Goal: Task Accomplishment & Management: Use online tool/utility

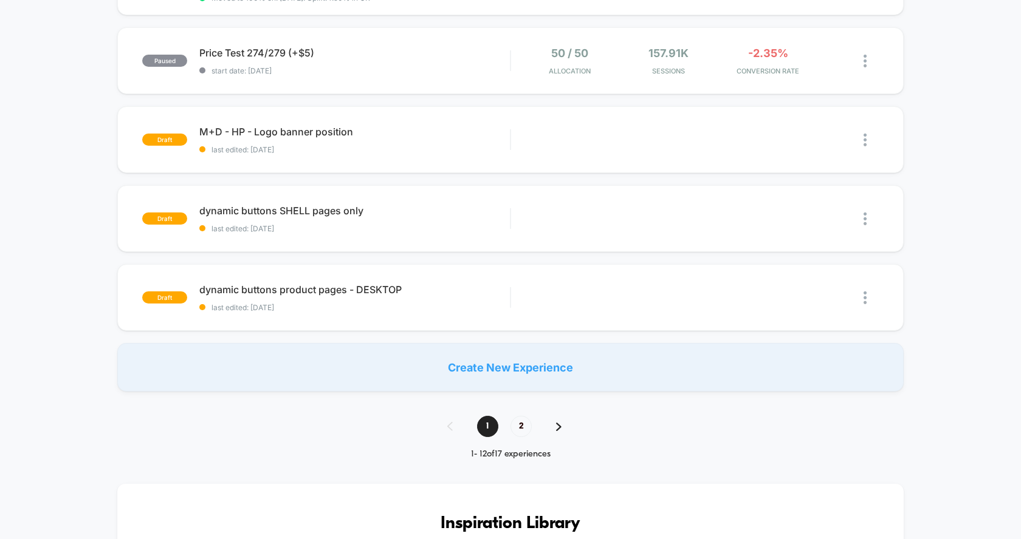
scroll to position [767, 0]
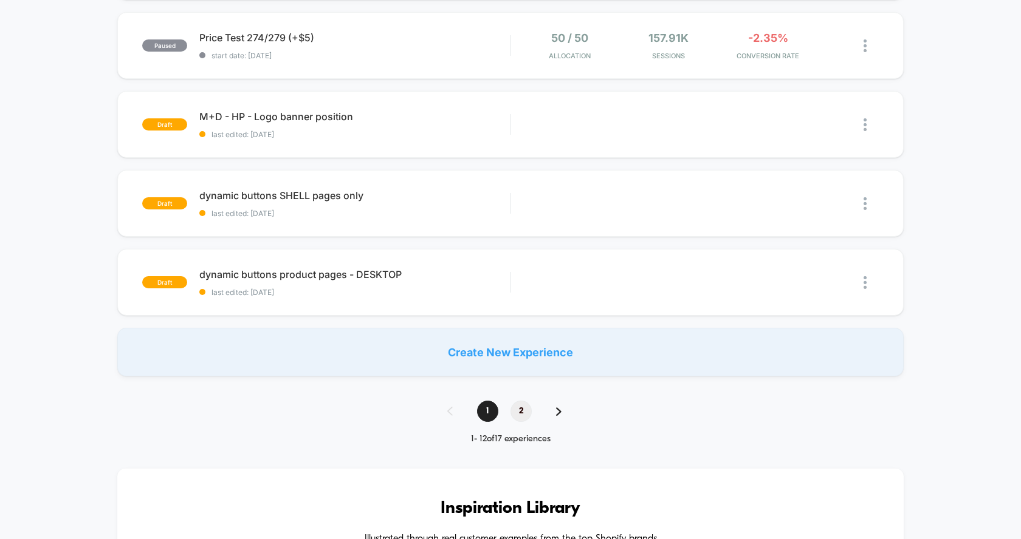
click at [525, 408] on span "2" at bounding box center [520, 411] width 21 height 21
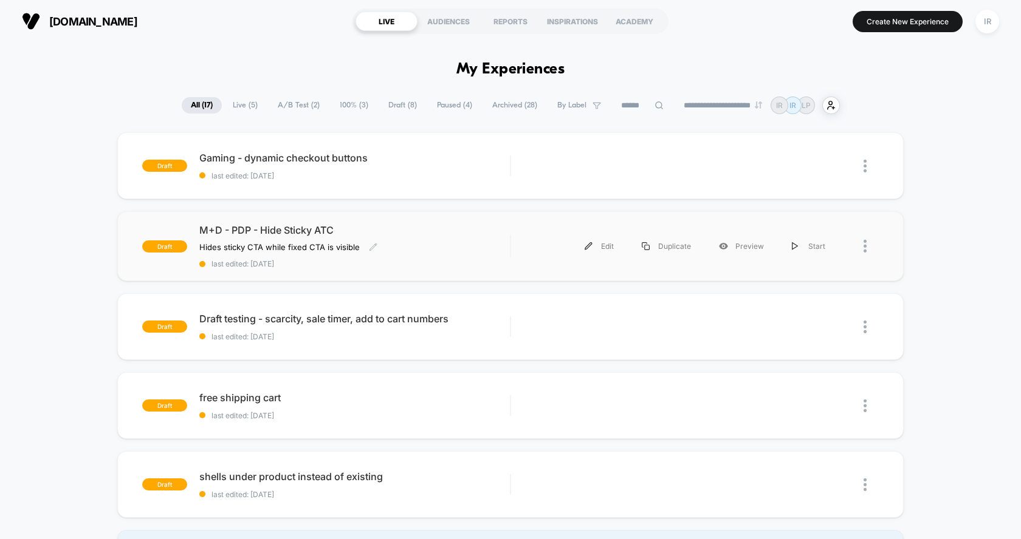
click at [462, 256] on div "M+D - PDP - Hide Sticky ATC Hides sticky CTA while fixed CTA is visible Click t…" at bounding box center [354, 246] width 310 height 44
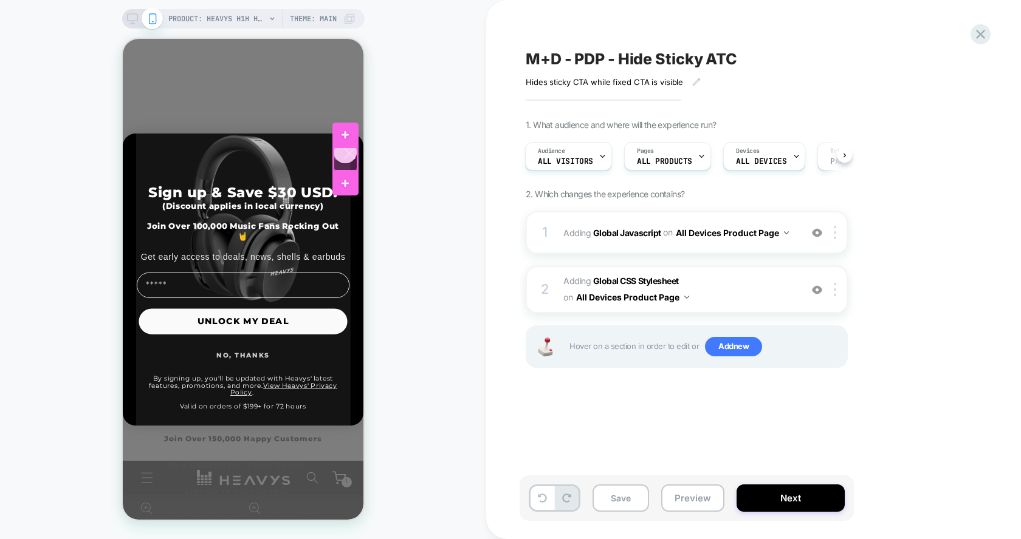
click at [349, 166] on div at bounding box center [344, 159] width 23 height 23
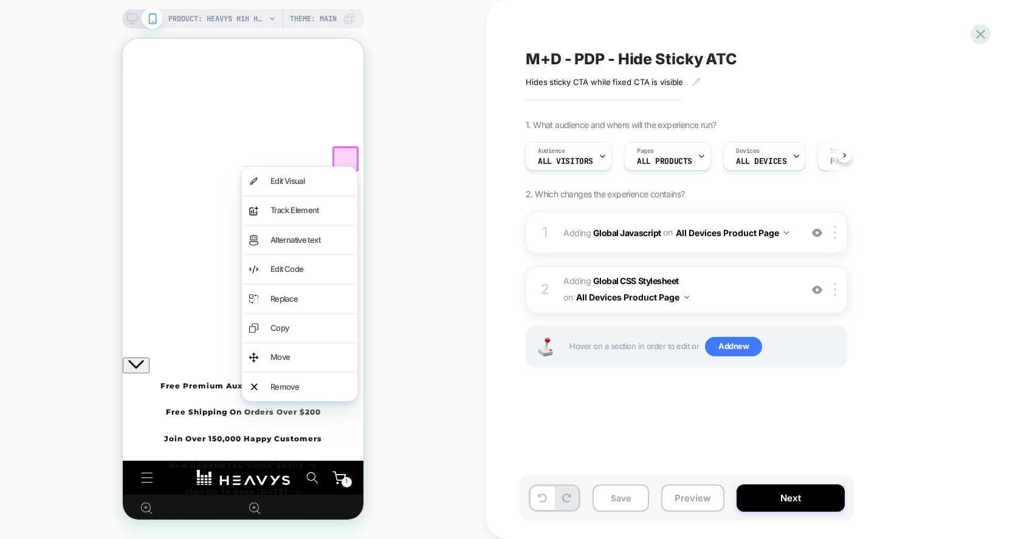
click at [402, 129] on div "PRODUCT: Heavys H1H Headphones [bundle case] PRODUCT: Heavys H1H Headphones [bu…" at bounding box center [243, 269] width 486 height 515
click at [128, 86] on icon "Close" at bounding box center [128, 86] width 0 height 0
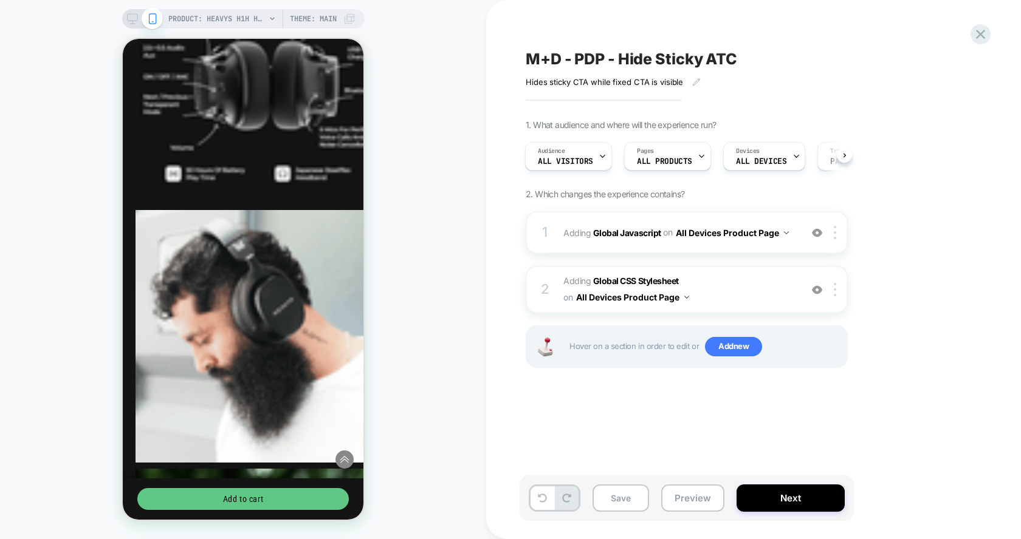
scroll to position [1327, 0]
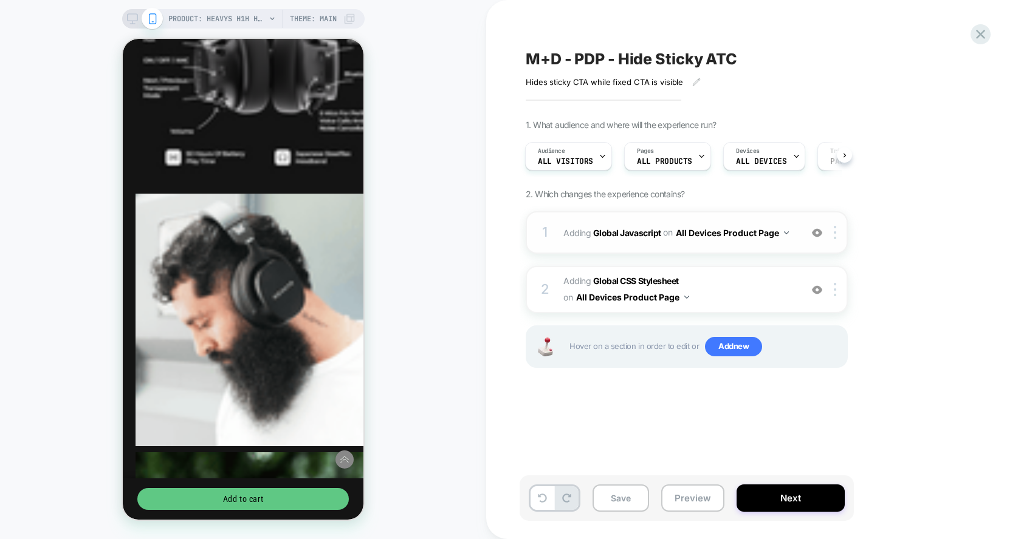
click at [640, 244] on div "1 Adding Global Javascript on All Devices Product Page Add Before Add After Tar…" at bounding box center [686, 232] width 322 height 43
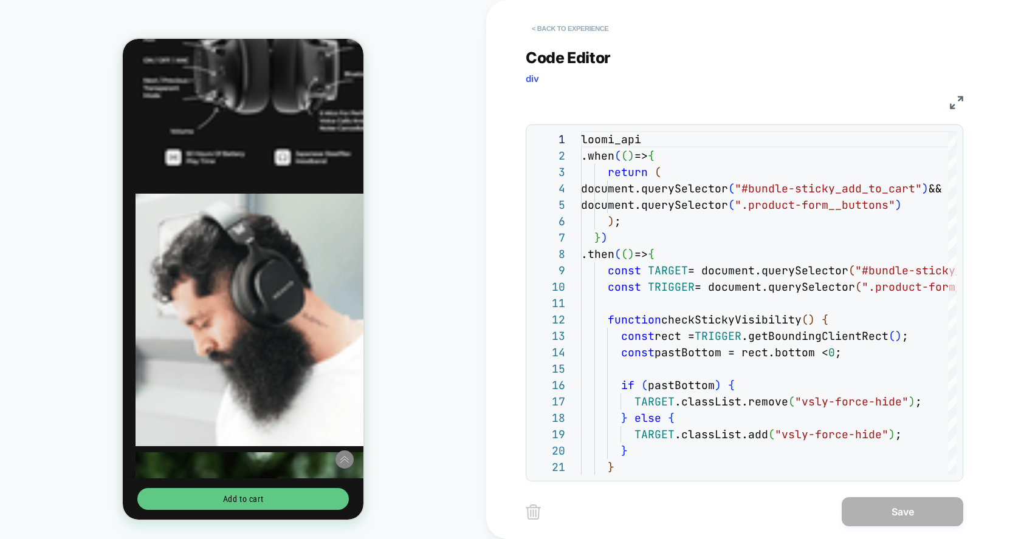
scroll to position [164, 0]
click at [553, 25] on button "< Back to experience" at bounding box center [569, 28] width 89 height 19
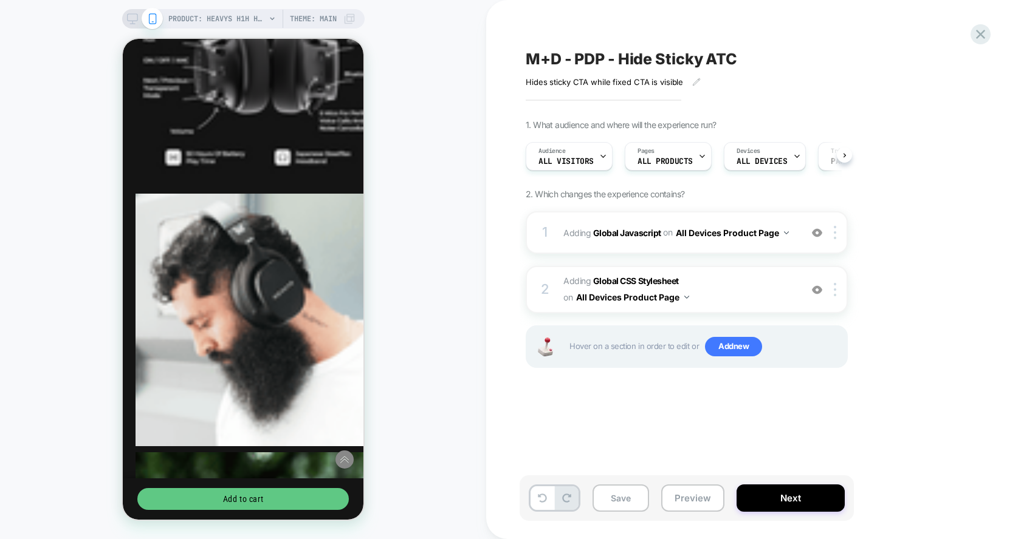
scroll to position [0, 1]
click at [761, 295] on span "Adding Global CSS Stylesheet on All Devices Product Page" at bounding box center [678, 289] width 231 height 33
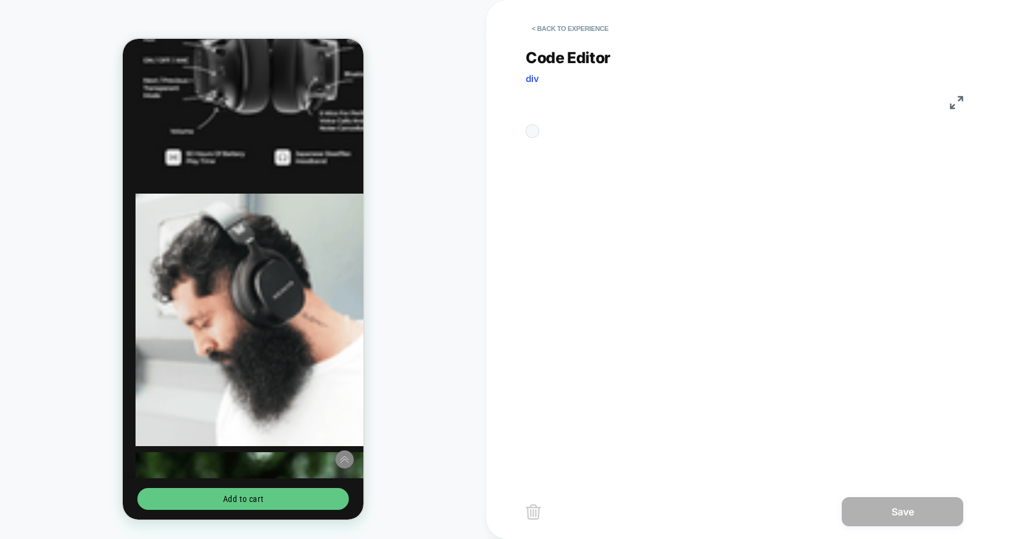
scroll to position [49, 0]
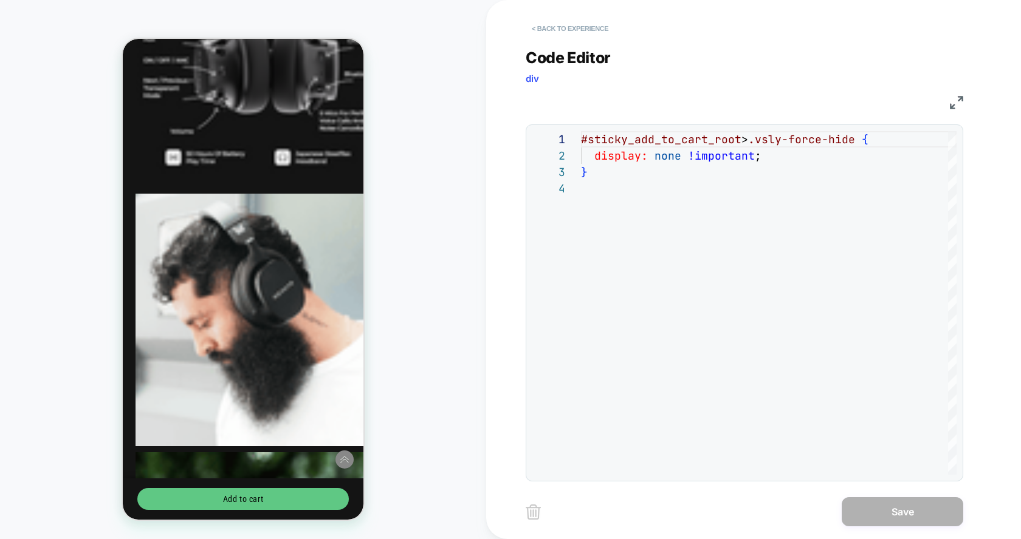
click at [552, 32] on button "< Back to experience" at bounding box center [569, 28] width 89 height 19
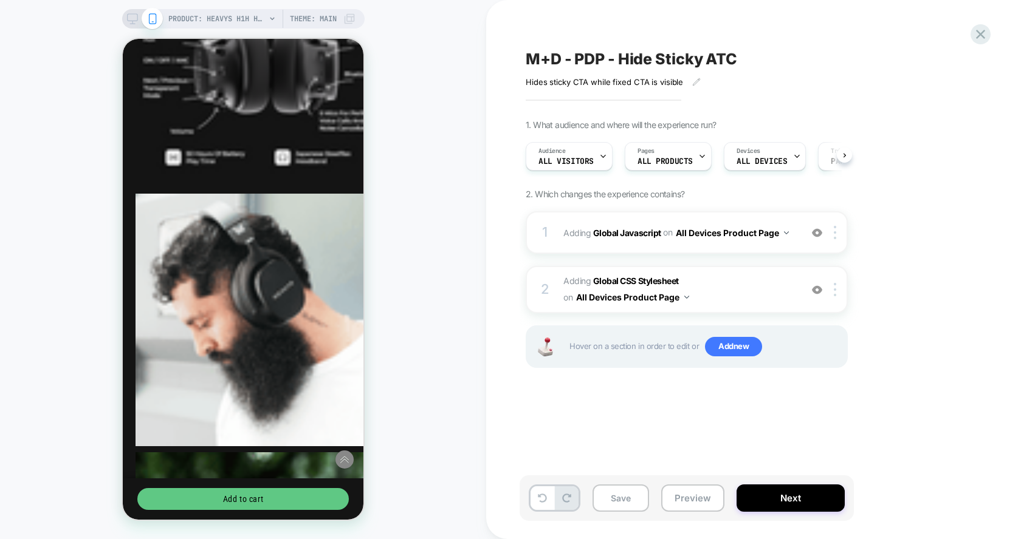
scroll to position [0, 1]
click at [692, 499] on button "Preview" at bounding box center [692, 498] width 63 height 27
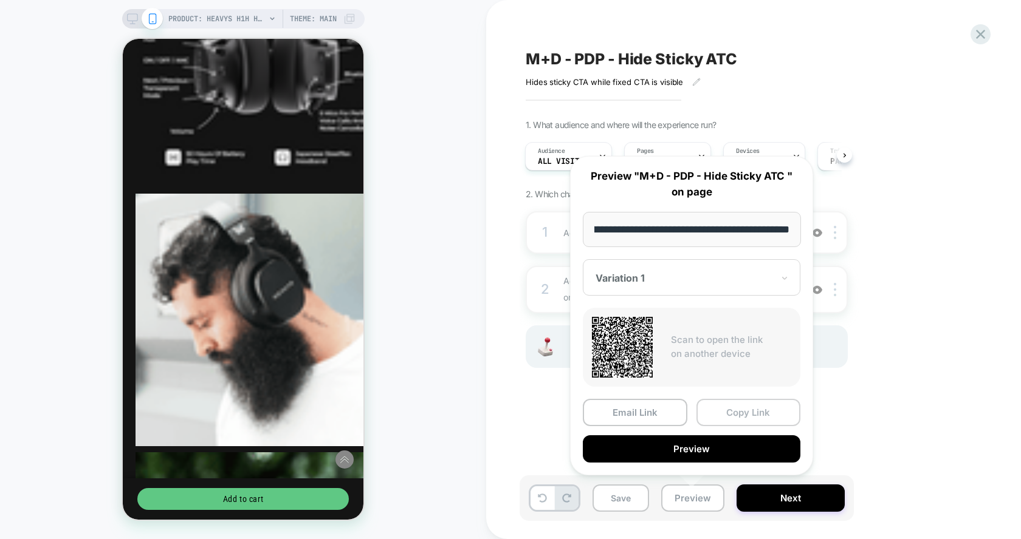
scroll to position [0, 0]
click at [723, 415] on button "Copy Link" at bounding box center [748, 412] width 104 height 27
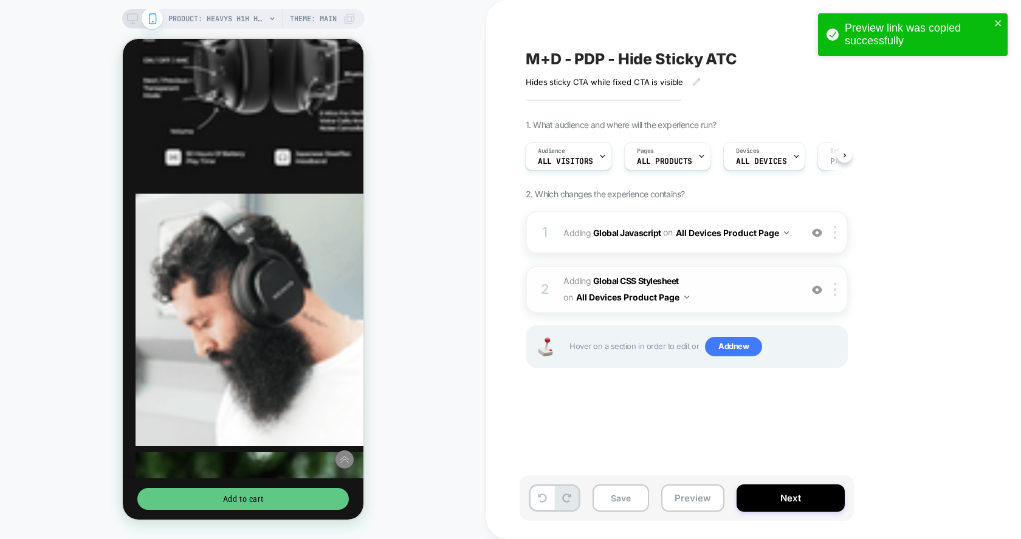
click at [764, 281] on span "Adding Global CSS Stylesheet on All Devices Product Page" at bounding box center [678, 289] width 231 height 33
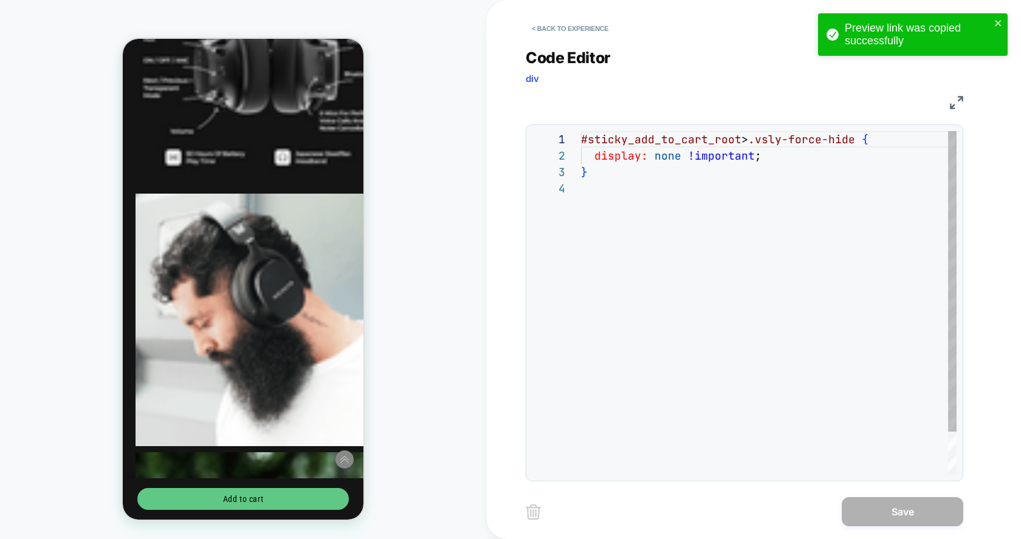
scroll to position [49, 0]
click at [599, 34] on button "< Back to experience" at bounding box center [569, 28] width 89 height 19
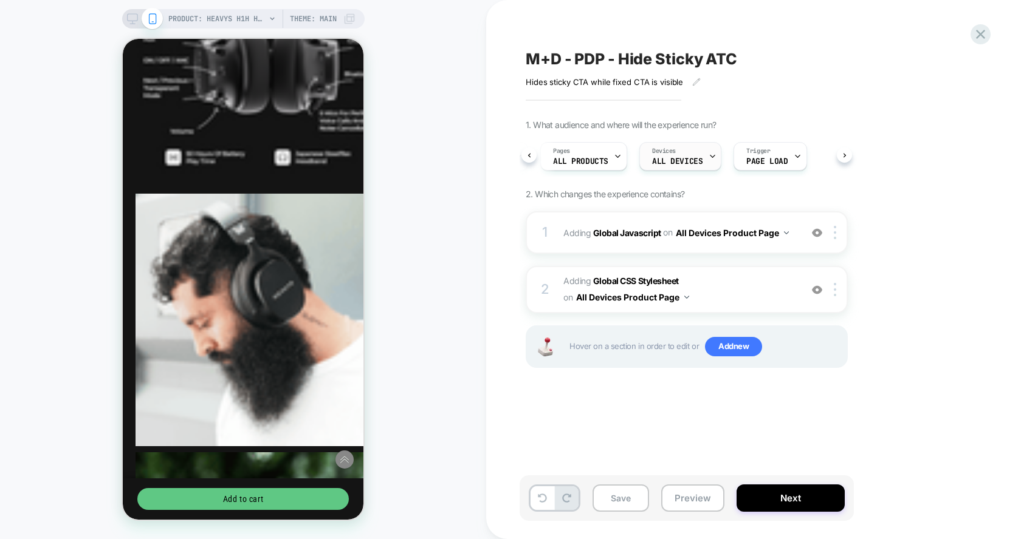
scroll to position [0, 0]
click at [685, 158] on span "ALL PRODUCTS" at bounding box center [664, 161] width 55 height 9
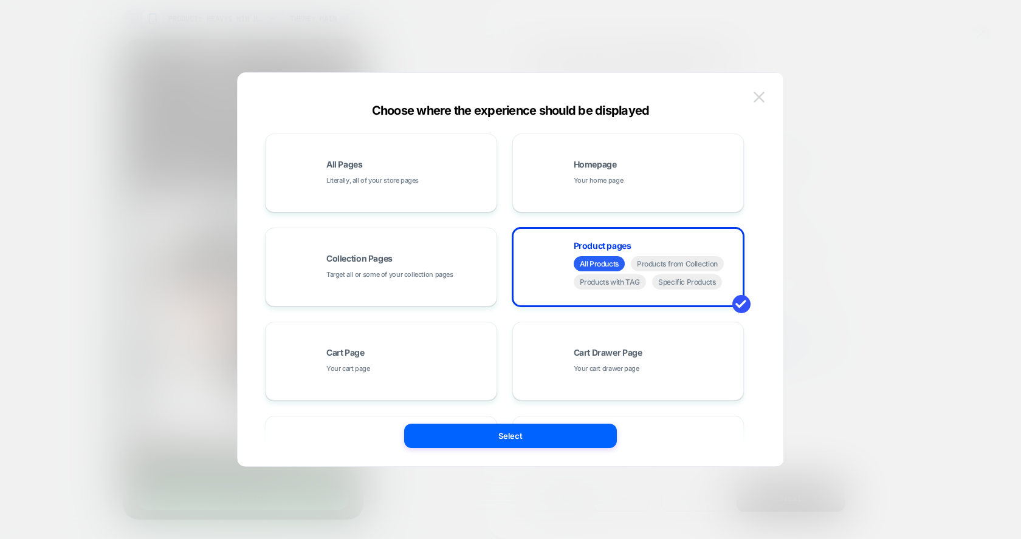
click at [757, 96] on img at bounding box center [758, 97] width 11 height 10
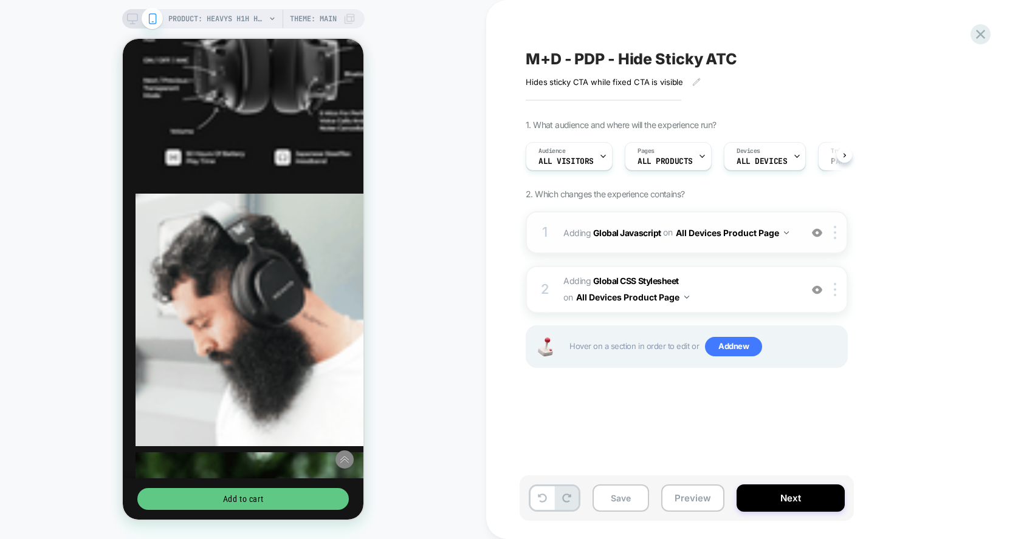
click at [779, 242] on div "1 Adding Global Javascript on All Devices Product Page Add Before Add After Tar…" at bounding box center [686, 232] width 322 height 43
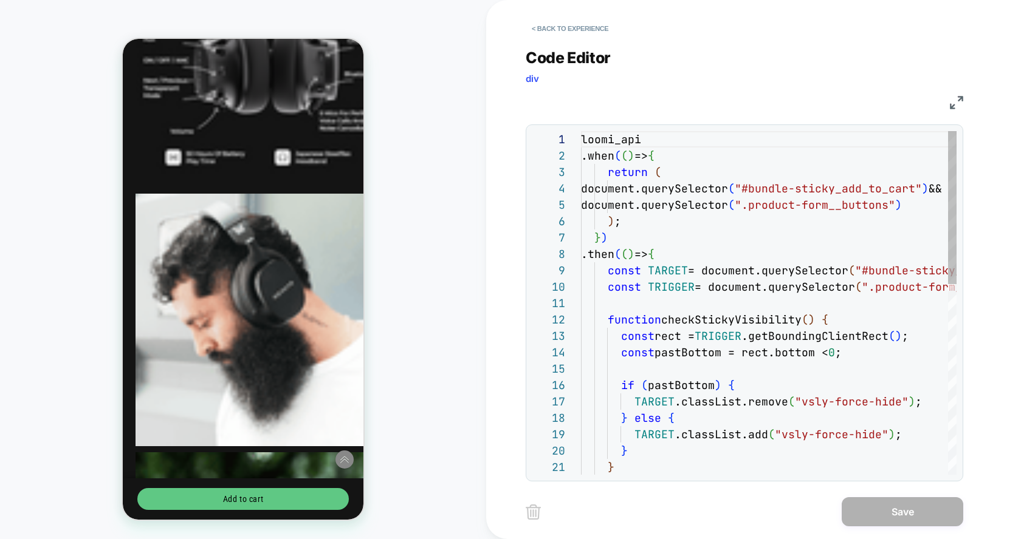
scroll to position [164, 0]
click at [569, 38] on button "< Back to experience" at bounding box center [569, 28] width 89 height 19
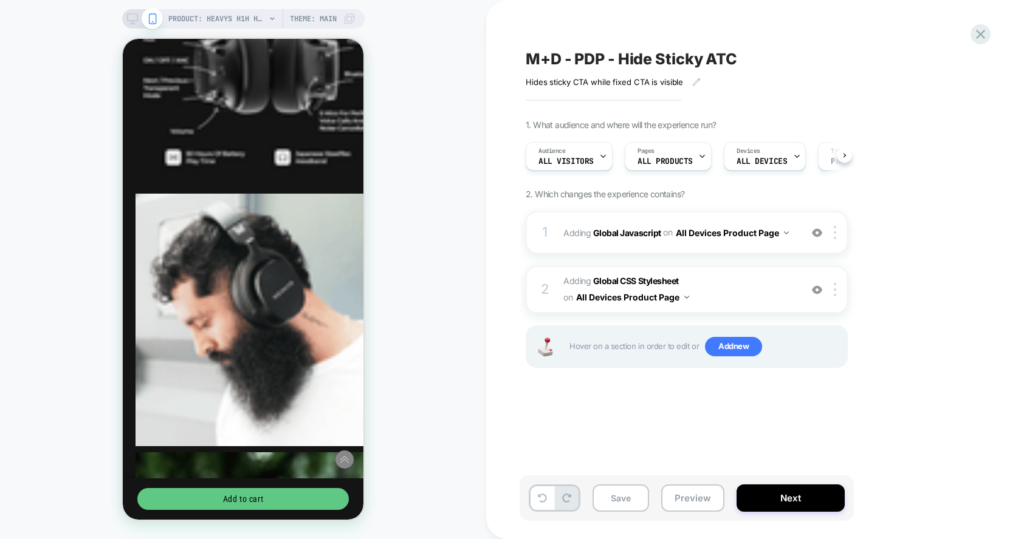
scroll to position [0, 1]
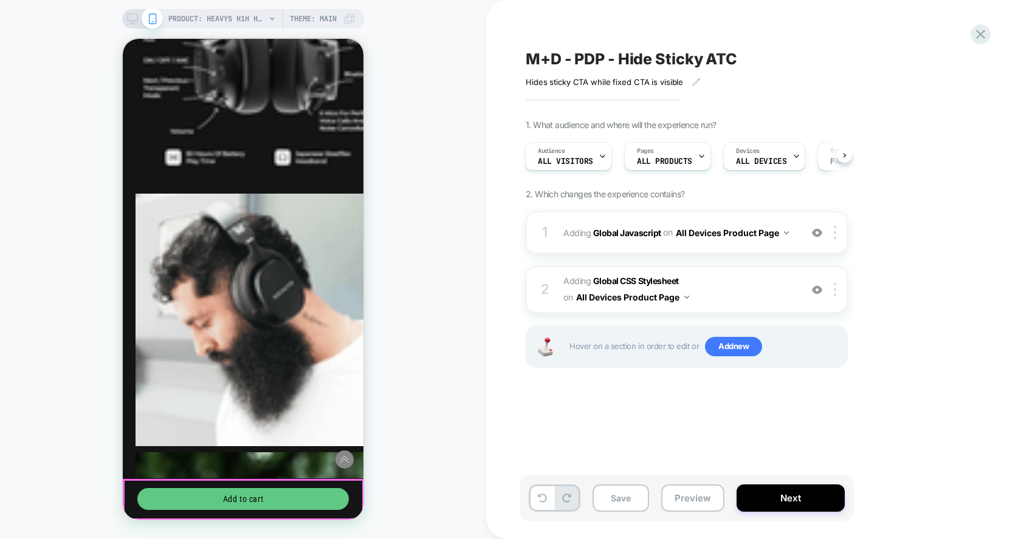
click at [253, 482] on div "Add to cart" at bounding box center [243, 499] width 241 height 41
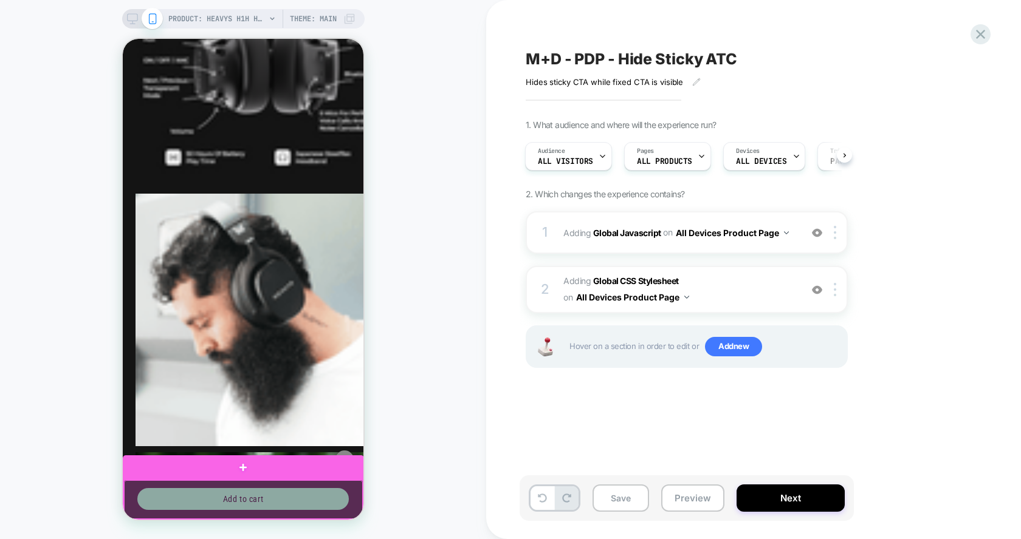
click at [253, 485] on div at bounding box center [243, 500] width 239 height 39
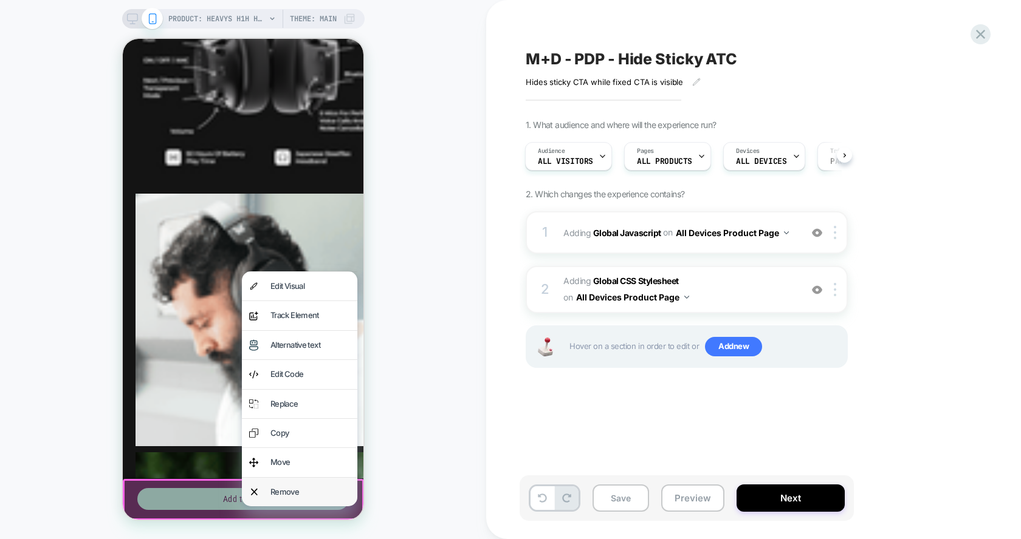
click at [272, 478] on div "Remove" at bounding box center [299, 492] width 115 height 29
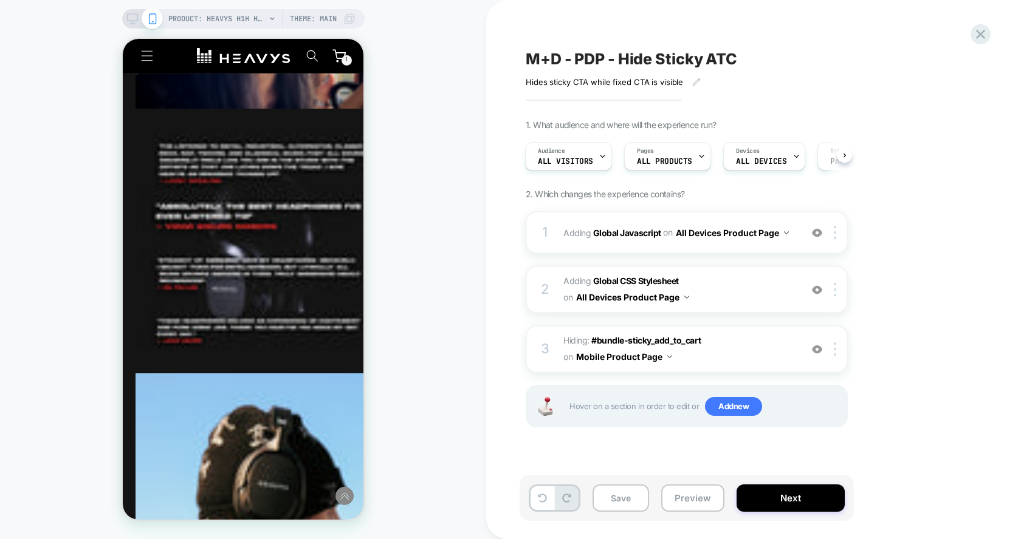
scroll to position [2822, 0]
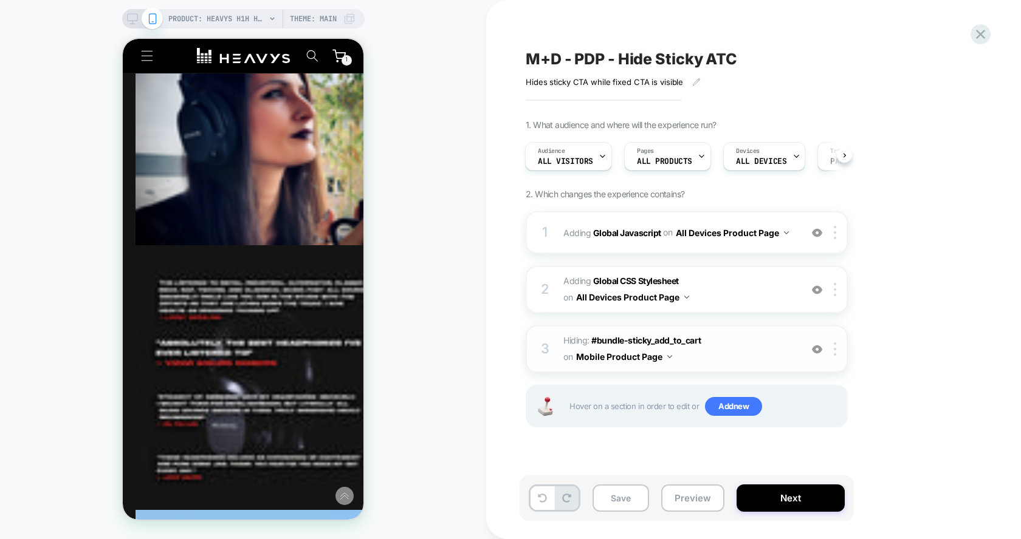
click at [645, 353] on button "Mobile Product Page" at bounding box center [624, 357] width 96 height 18
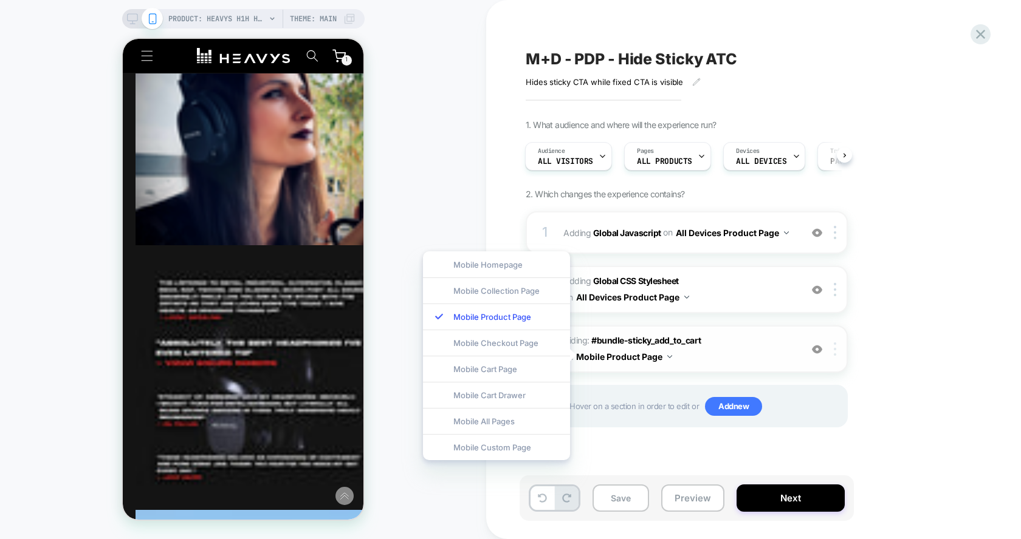
click at [838, 349] on div at bounding box center [837, 349] width 20 height 13
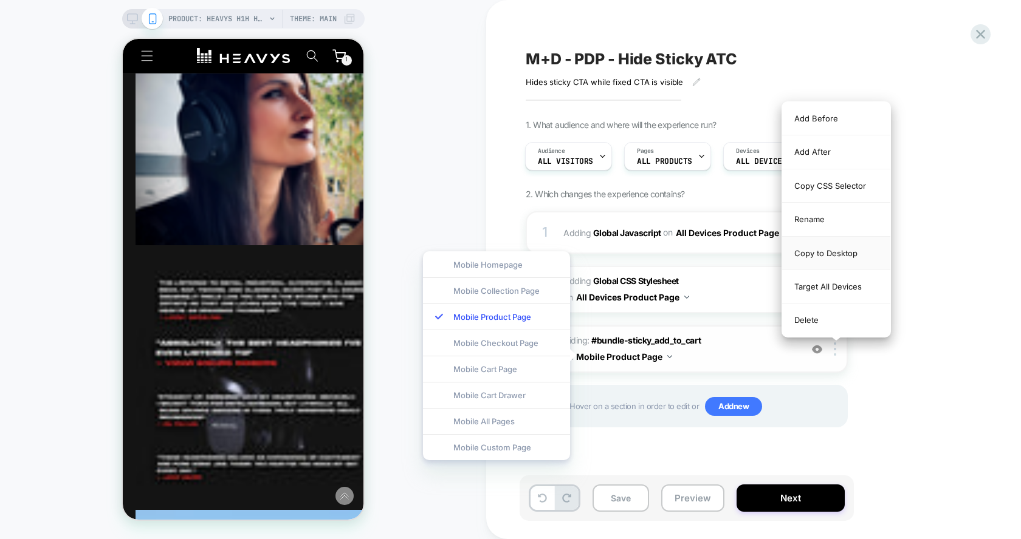
click at [847, 252] on div "Copy to Desktop" at bounding box center [836, 253] width 108 height 33
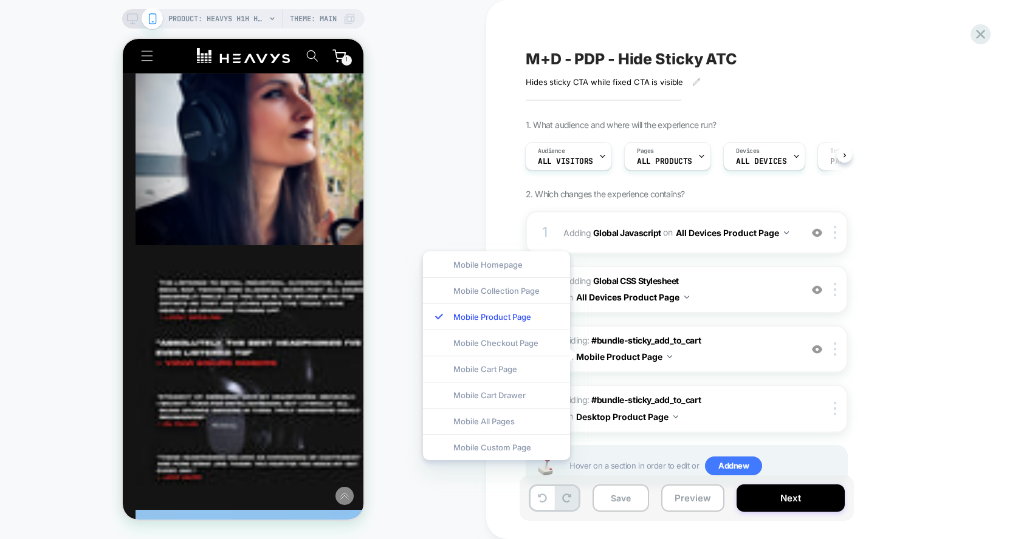
click at [877, 395] on div "1. What audience and where will the experience run? Audience All Visitors Pages…" at bounding box center [746, 319] width 443 height 398
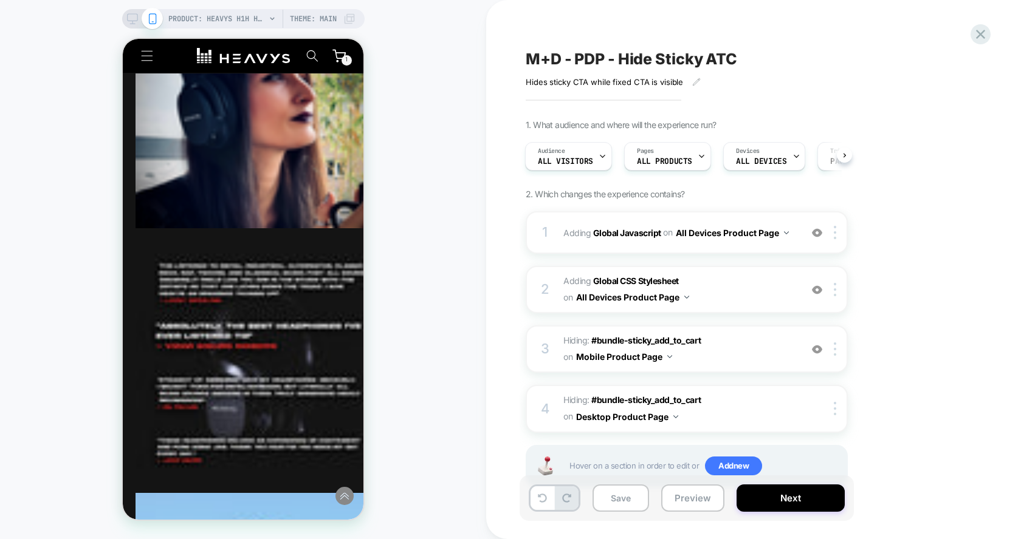
scroll to position [2451, 0]
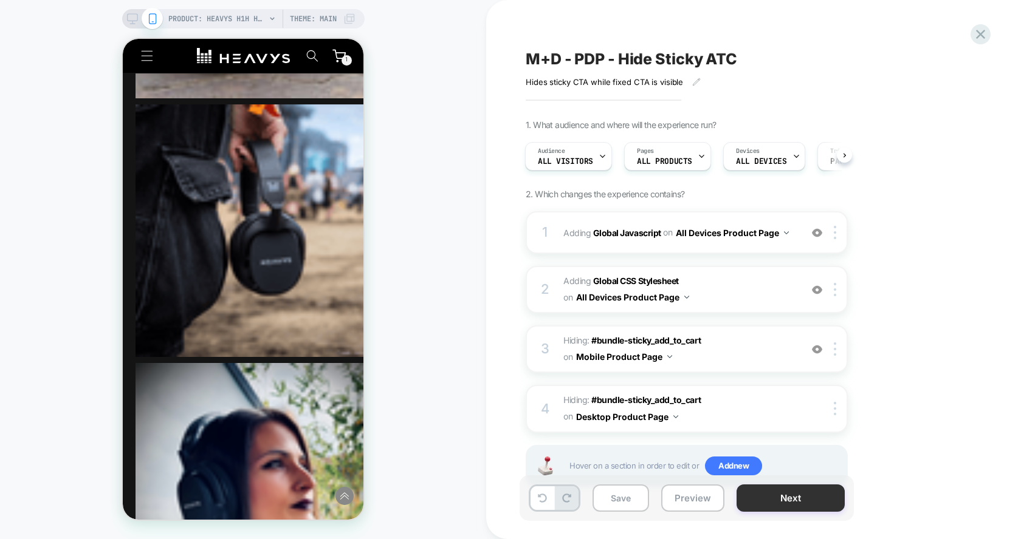
click at [767, 490] on button "Next" at bounding box center [790, 498] width 108 height 27
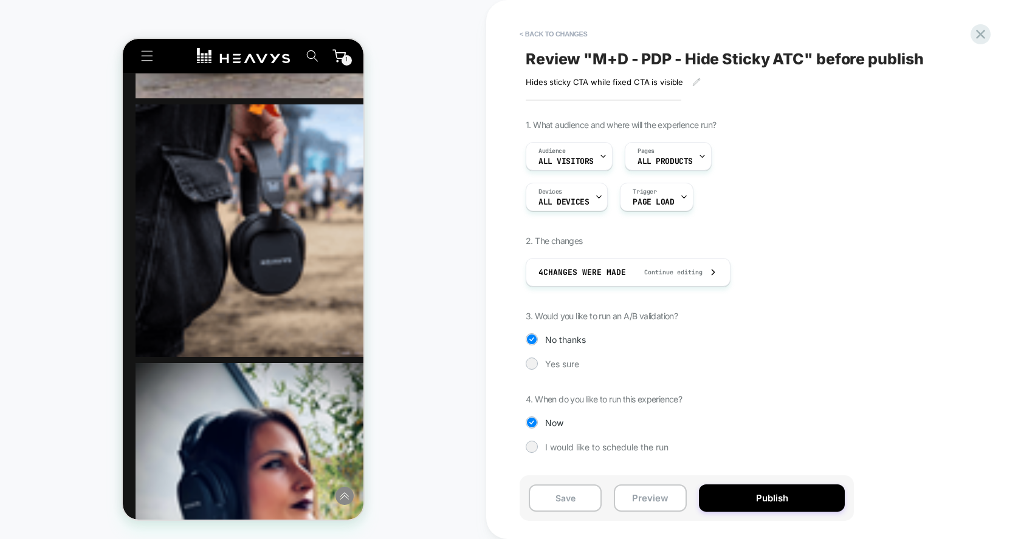
drag, startPoint x: 759, startPoint y: 505, endPoint x: 572, endPoint y: 370, distance: 230.6
click at [572, 370] on div "< Back to changes Review " M+D - PDP - Hide Sticky ATC " before publish Hides s…" at bounding box center [753, 269] width 456 height 539
click at [567, 359] on span "Yes sure" at bounding box center [562, 364] width 34 height 10
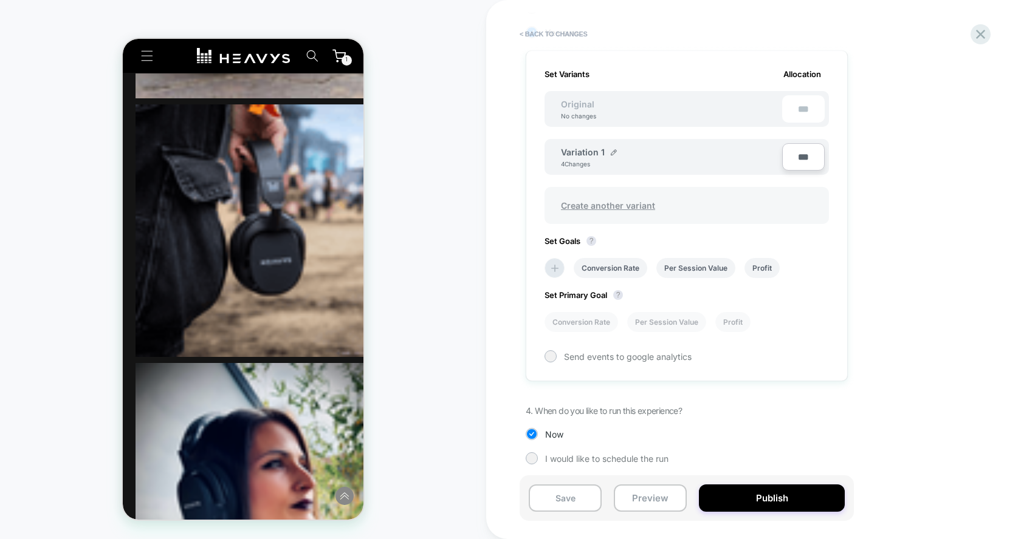
scroll to position [332, 0]
click at [613, 149] on img at bounding box center [614, 152] width 6 height 6
click at [599, 157] on input "**********" at bounding box center [605, 158] width 88 height 24
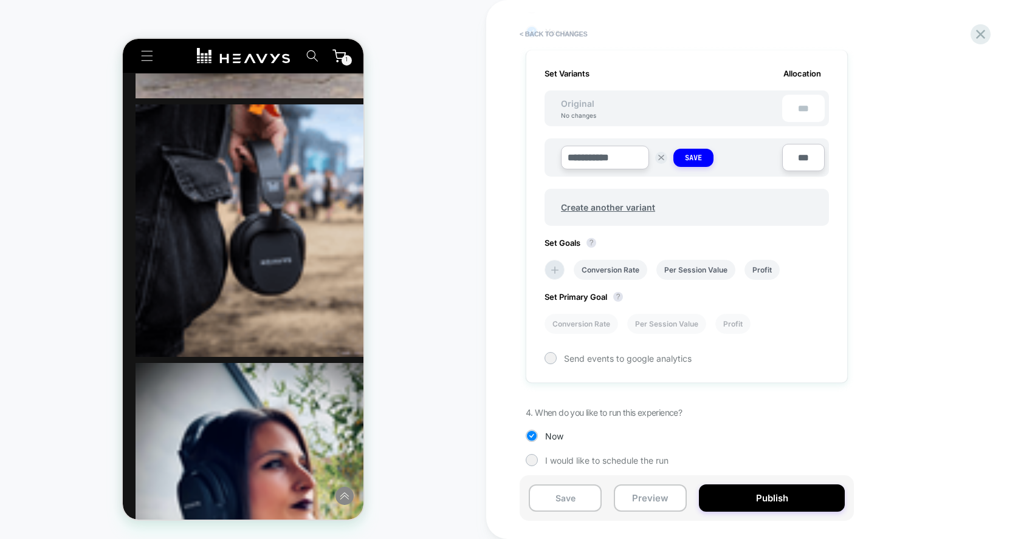
click at [586, 152] on input "**********" at bounding box center [605, 158] width 88 height 24
click at [624, 156] on input "*********" at bounding box center [605, 158] width 88 height 24
type input "**********"
click at [691, 153] on strong "Save" at bounding box center [693, 158] width 17 height 10
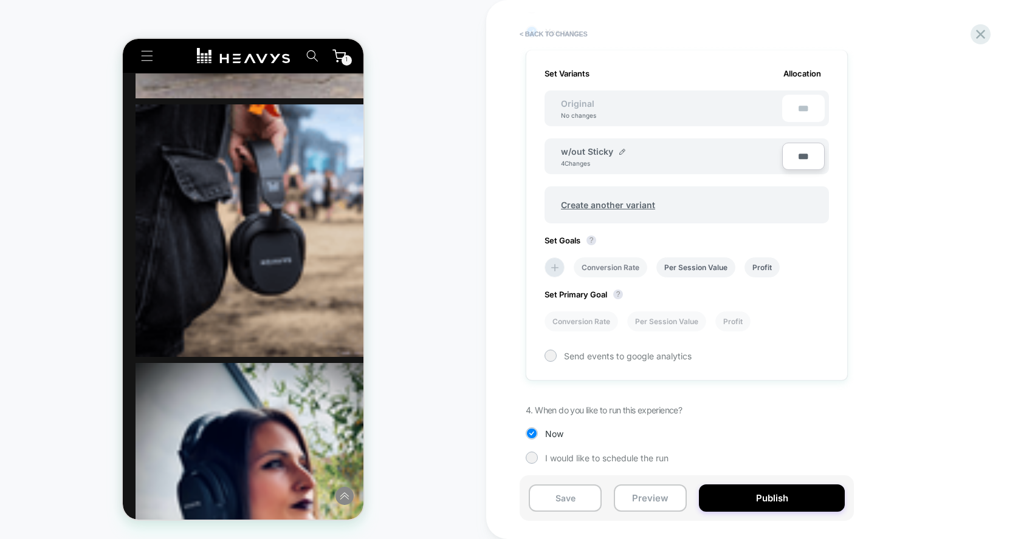
click at [623, 259] on li "Conversion Rate" at bounding box center [610, 268] width 74 height 20
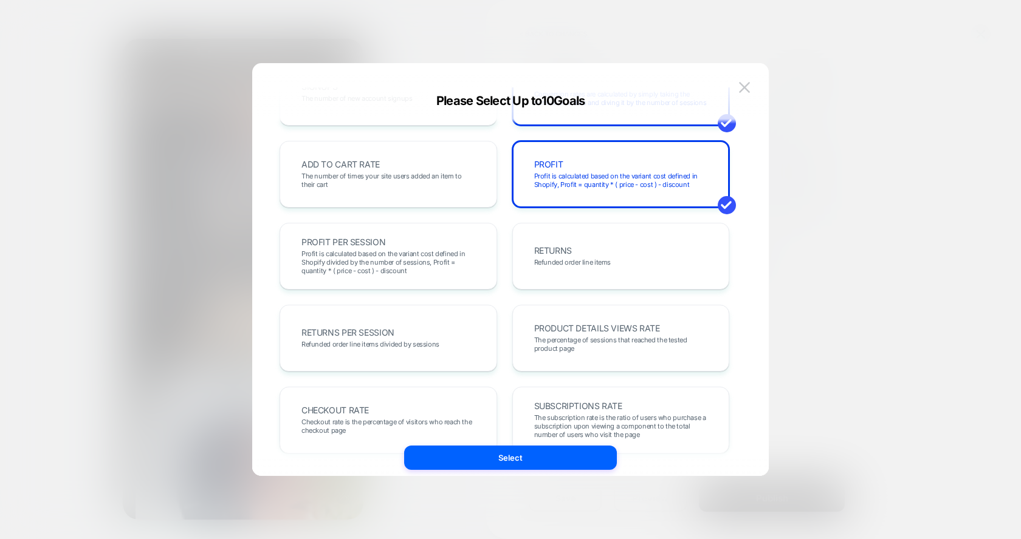
scroll to position [253, 0]
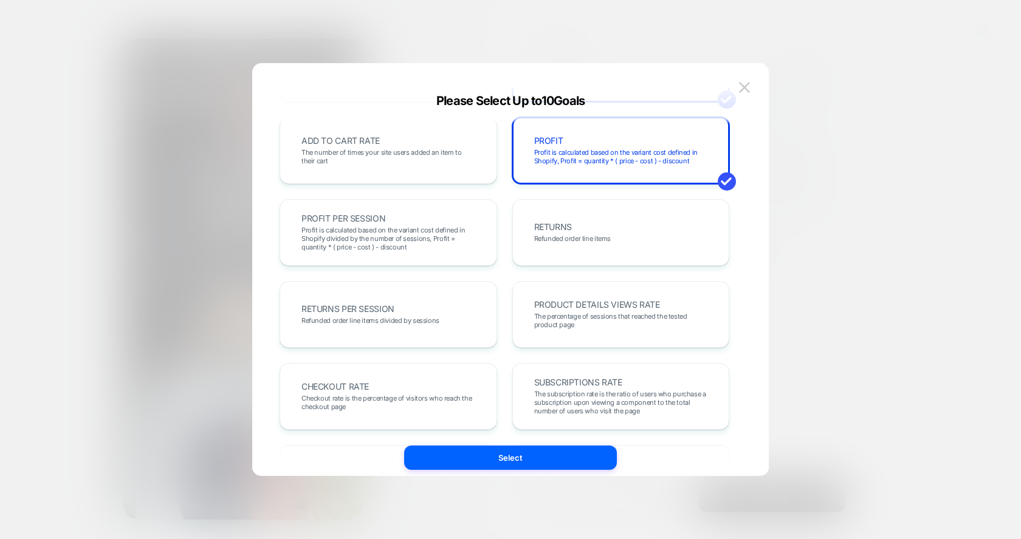
click at [372, 187] on div "REVENUE The total revenue of all purchases made after viewing an experience TRA…" at bounding box center [504, 232] width 450 height 723
click at [385, 160] on span "The number of times your site users added an item to their cart" at bounding box center [388, 156] width 174 height 17
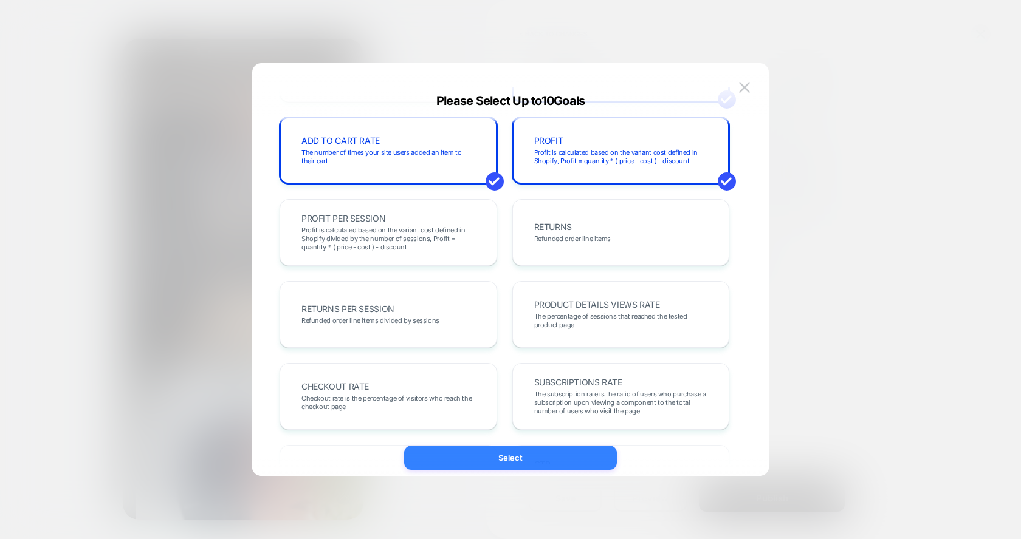
click at [542, 454] on button "Select" at bounding box center [510, 458] width 213 height 24
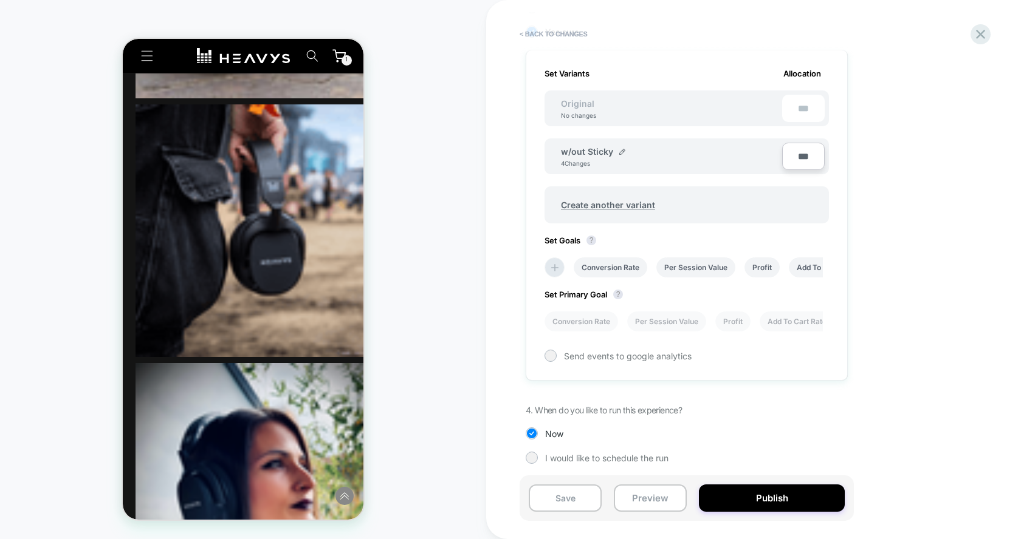
click at [572, 307] on div "Set Primary Goal ? Conversion Rate Per Session Value Profit Add To Cart Rate" at bounding box center [686, 305] width 284 height 54
click at [572, 314] on li "Conversion Rate" at bounding box center [581, 322] width 74 height 20
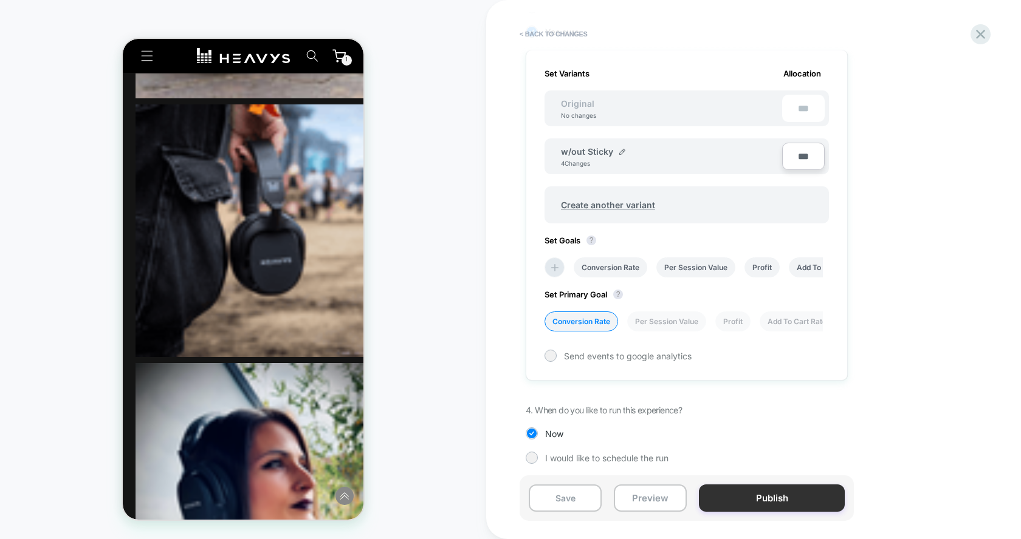
click at [750, 489] on button "Publish" at bounding box center [772, 498] width 146 height 27
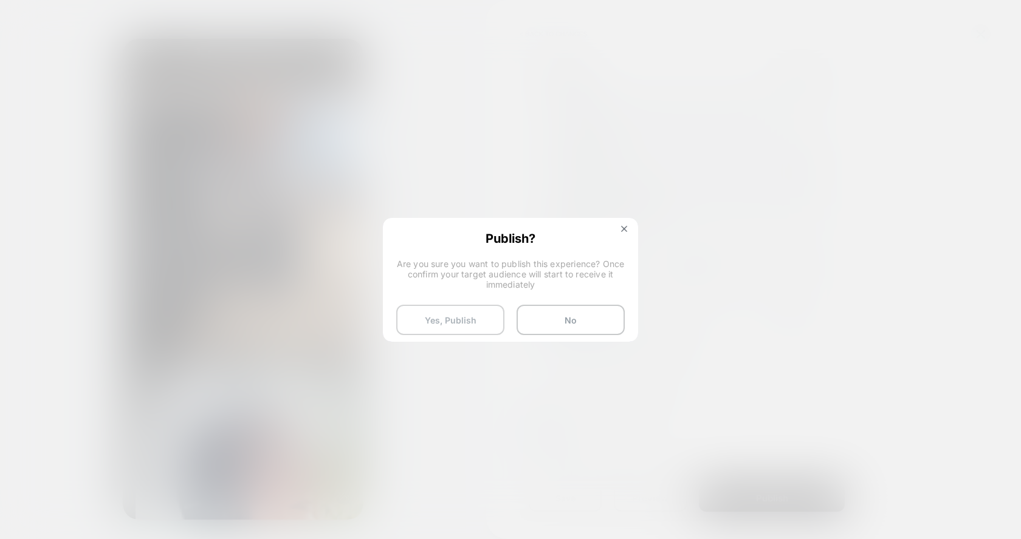
drag, startPoint x: 552, startPoint y: 309, endPoint x: 432, endPoint y: 313, distance: 120.4
click at [432, 313] on div "Yes, Publish No" at bounding box center [510, 320] width 228 height 30
click at [432, 313] on button "Yes, Publish" at bounding box center [450, 320] width 108 height 30
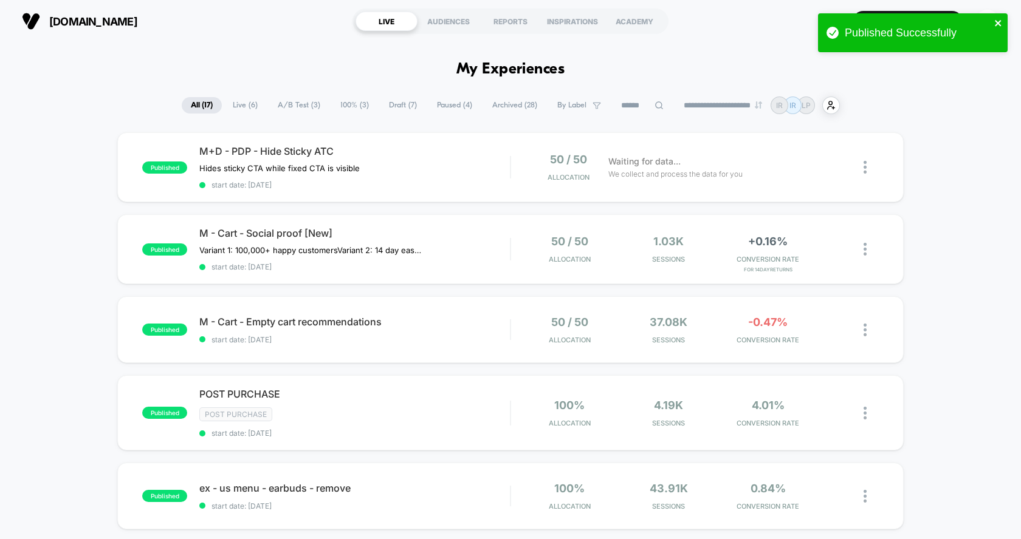
click at [1000, 19] on icon "close" at bounding box center [998, 23] width 9 height 10
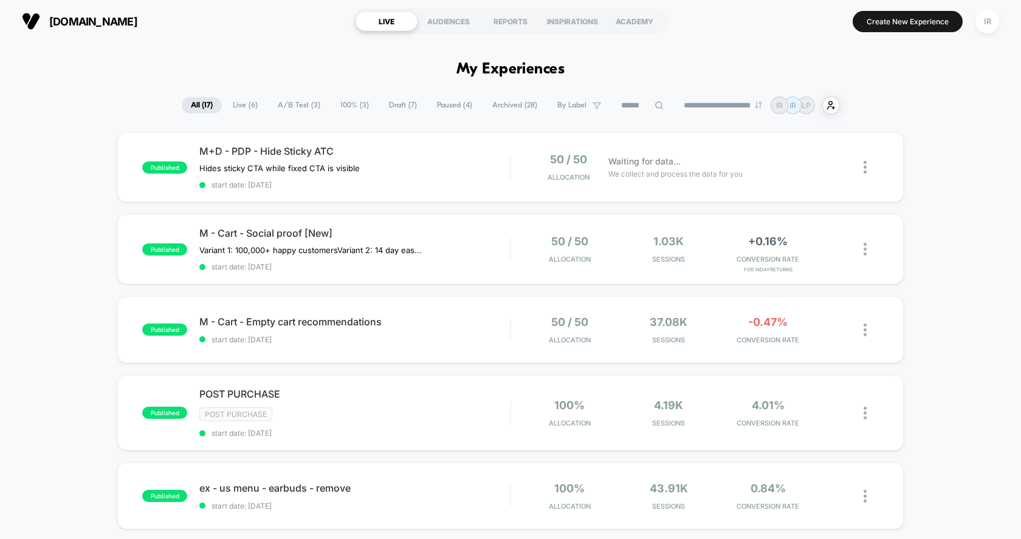
click at [925, 27] on button "Create New Experience" at bounding box center [907, 21] width 110 height 21
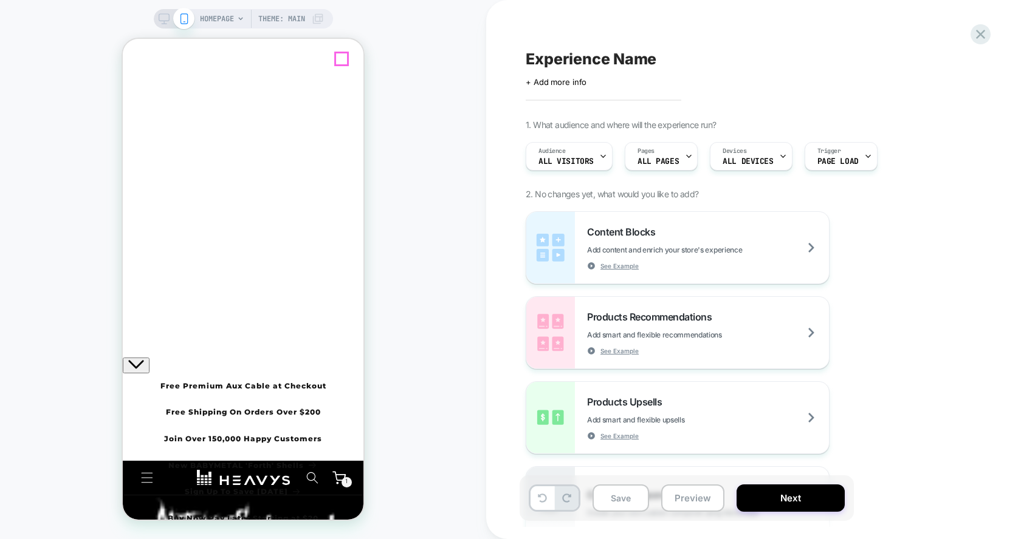
click at [139, 86] on icon "Close" at bounding box center [133, 91] width 10 height 10
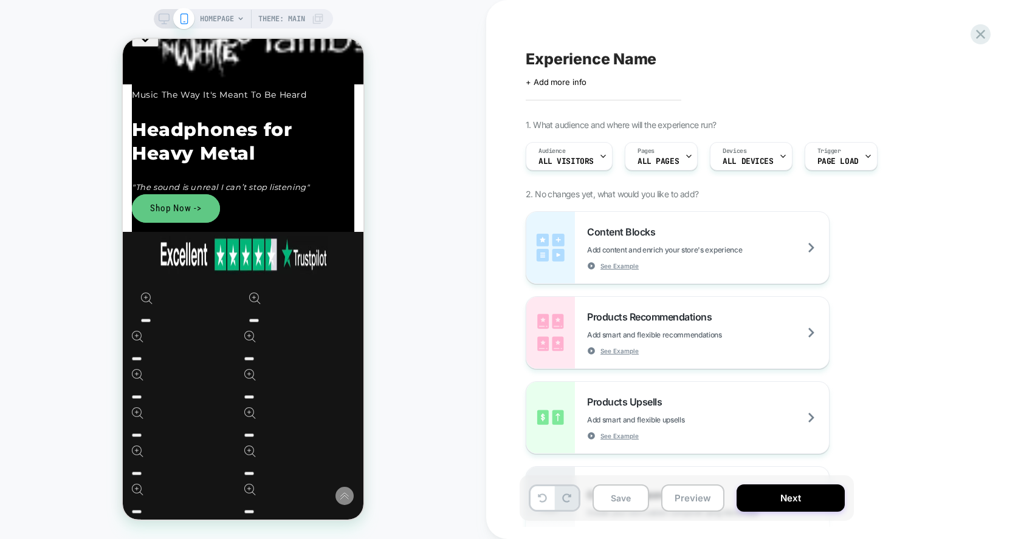
scroll to position [525, 0]
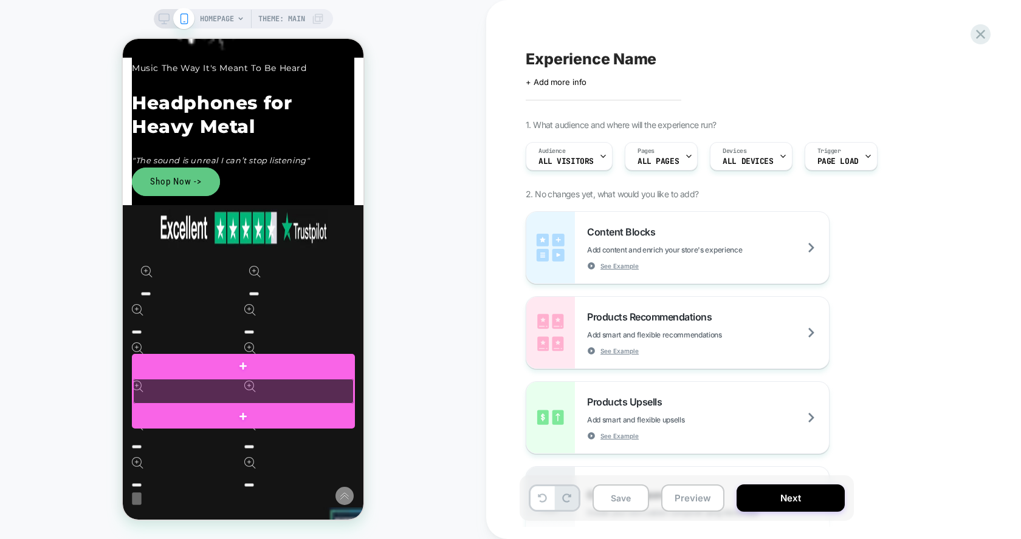
click at [242, 387] on div at bounding box center [243, 391] width 221 height 25
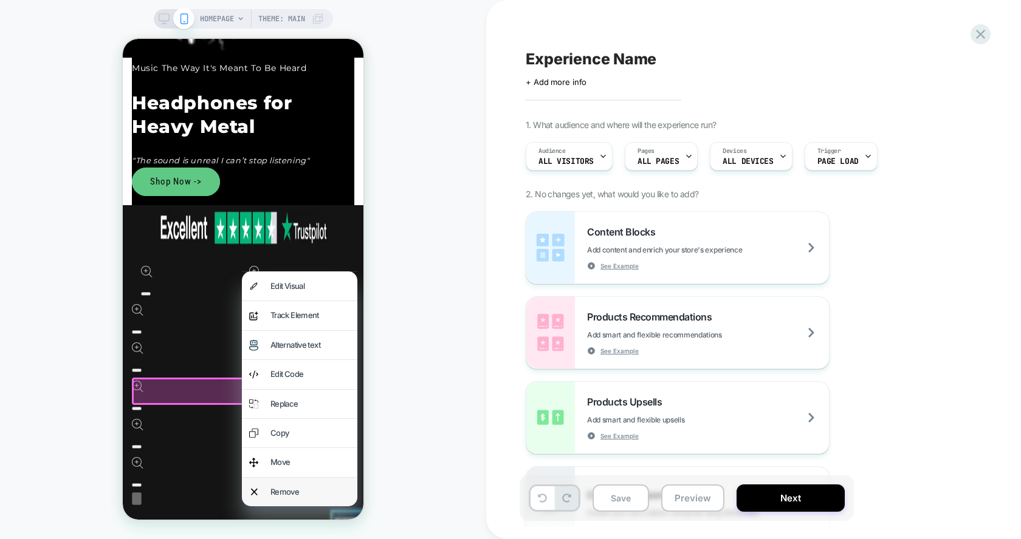
click at [309, 485] on div "Remove" at bounding box center [310, 492] width 80 height 14
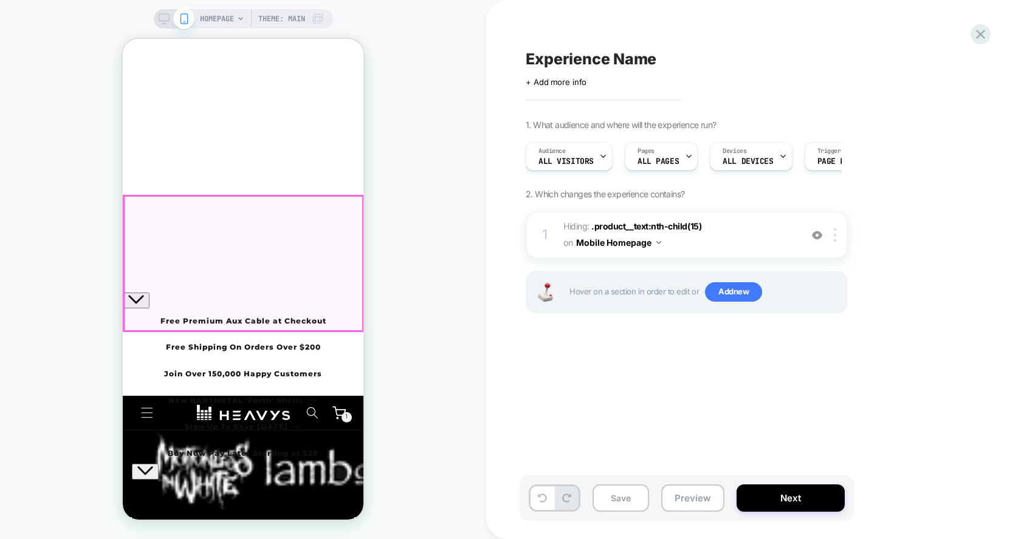
scroll to position [0, 0]
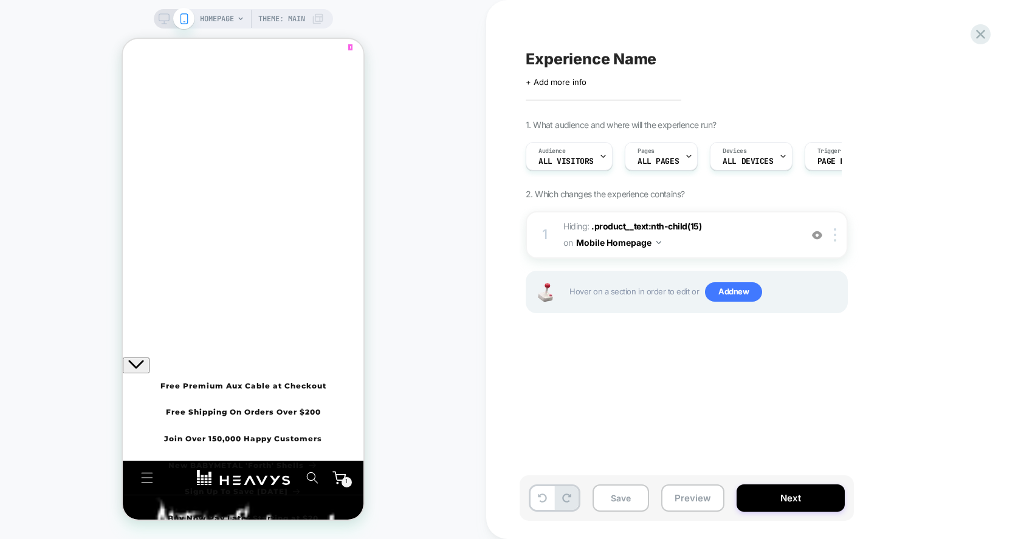
click at [154, 531] on icon "Next announcement" at bounding box center [145, 536] width 17 height 10
click at [137, 360] on icon "Previous announcement" at bounding box center [136, 365] width 17 height 10
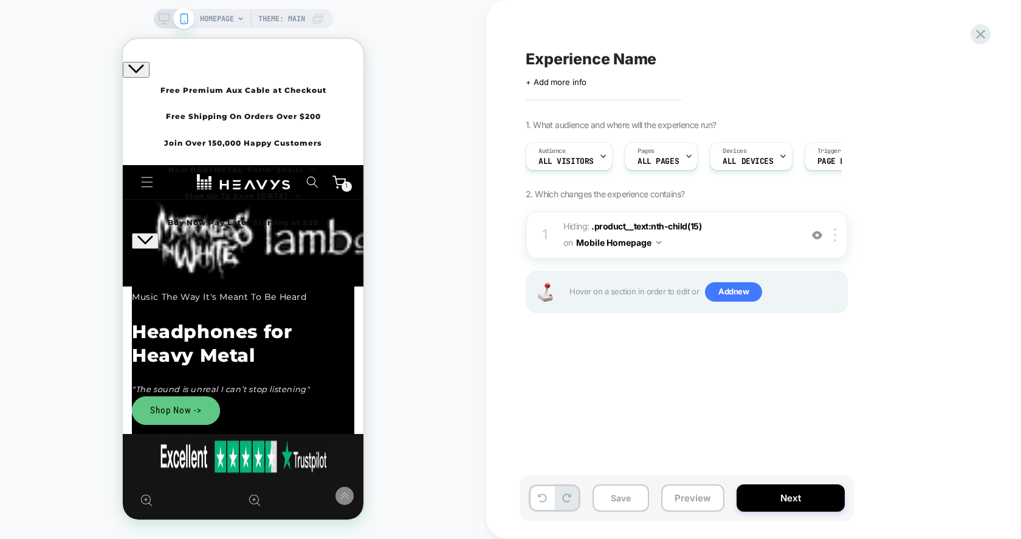
scroll to position [0, 0]
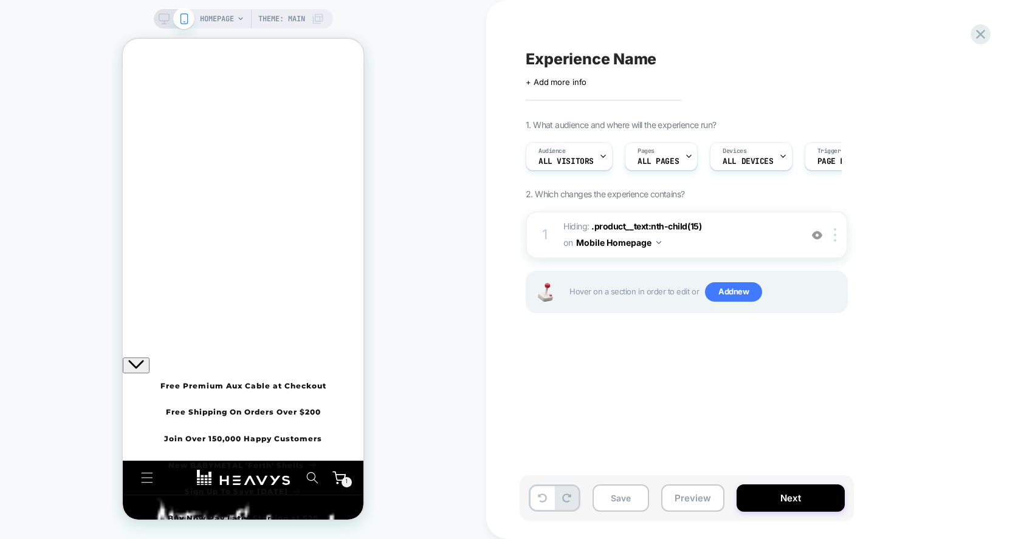
click at [603, 241] on button "Mobile Homepage" at bounding box center [618, 243] width 85 height 18
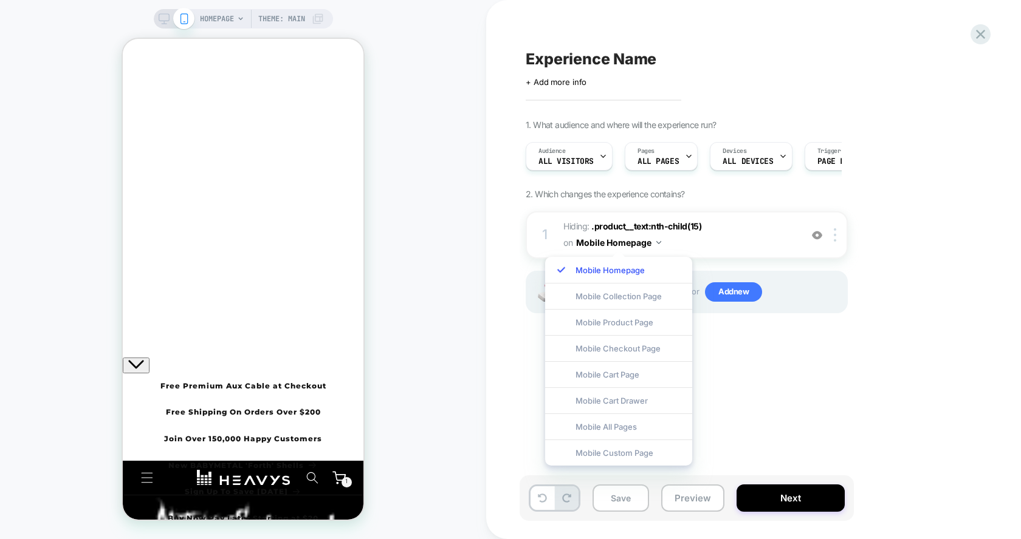
click at [765, 399] on div "Experience Name Click to edit experience details + Add more info 1. What audien…" at bounding box center [747, 269] width 456 height 515
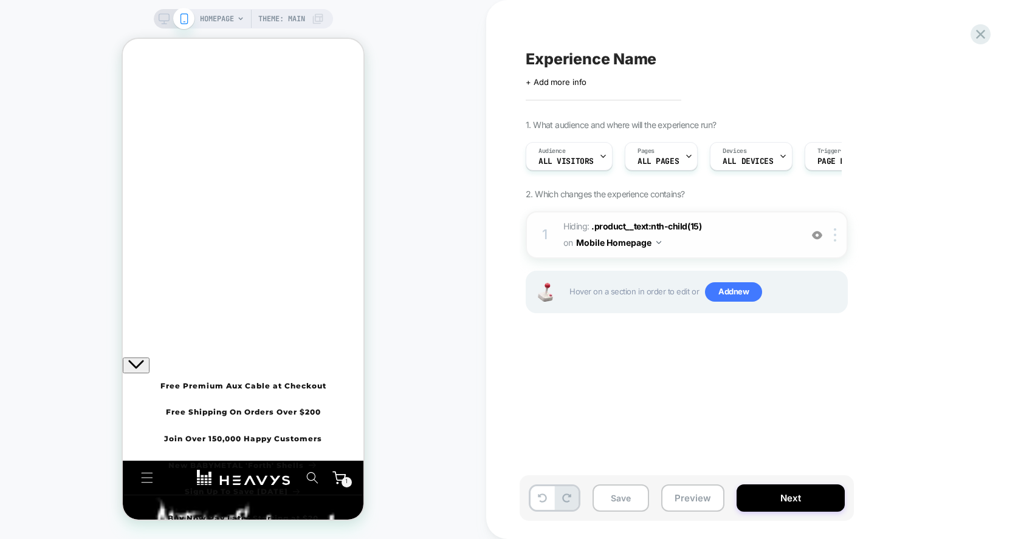
click at [835, 241] on div "1 Hiding : .product__text:nth-child(15) .product__text:nth-child(15) on Mobile …" at bounding box center [686, 234] width 322 height 47
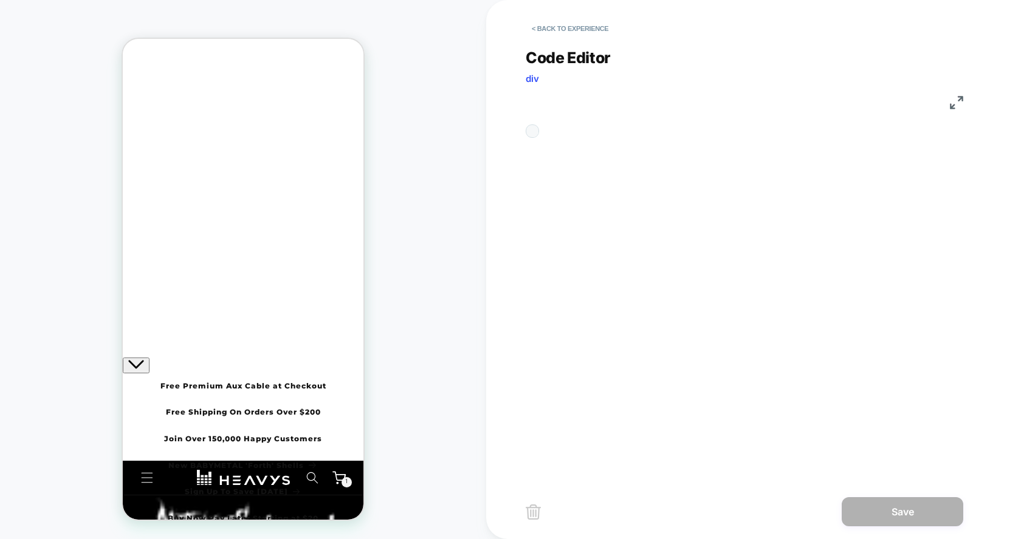
scroll to position [49, 0]
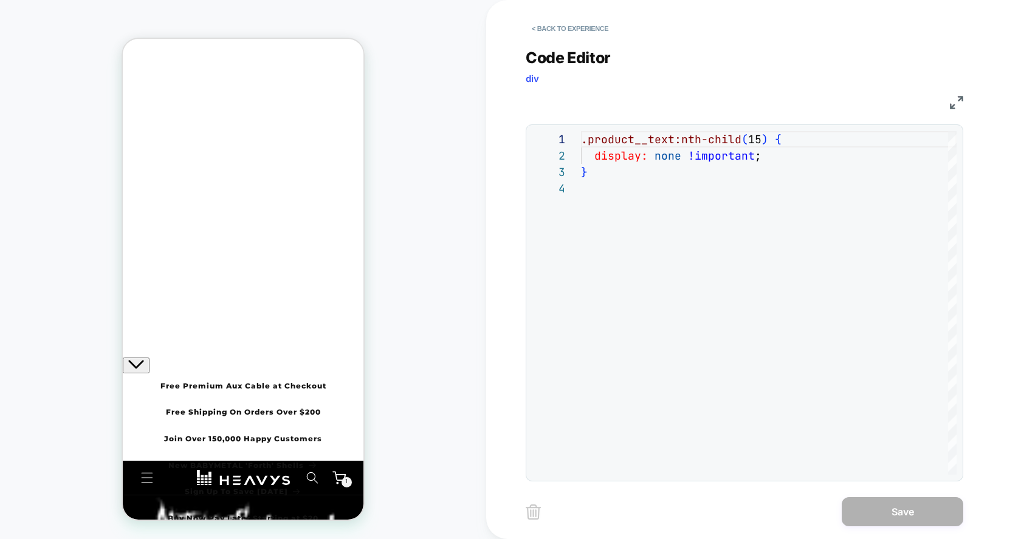
click at [563, 17] on div "< Back to experience" at bounding box center [792, 18] width 535 height 36
click at [563, 22] on button "< Back to experience" at bounding box center [569, 28] width 89 height 19
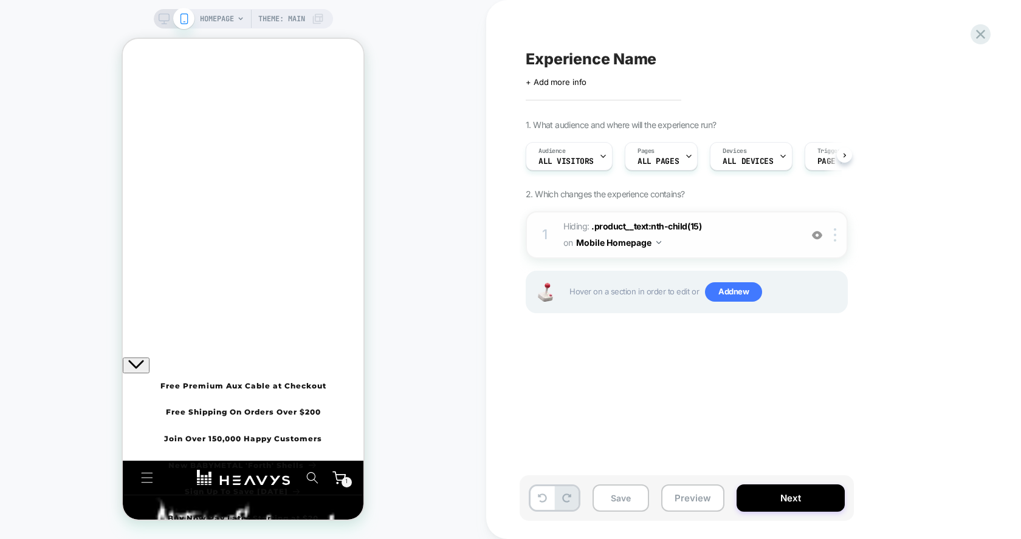
scroll to position [0, 1]
click at [835, 231] on img at bounding box center [834, 234] width 2 height 13
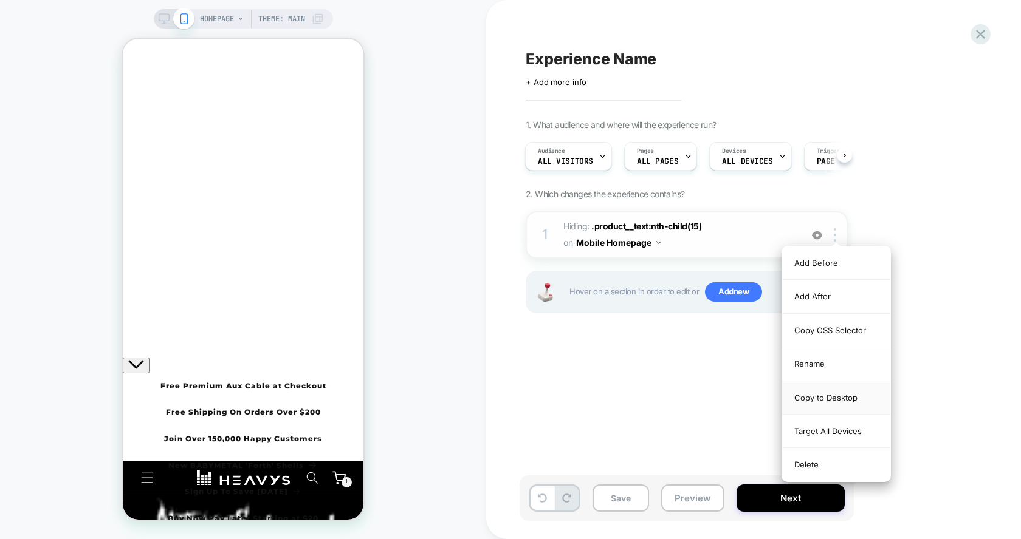
click at [833, 395] on div "Copy to Desktop" at bounding box center [836, 397] width 108 height 33
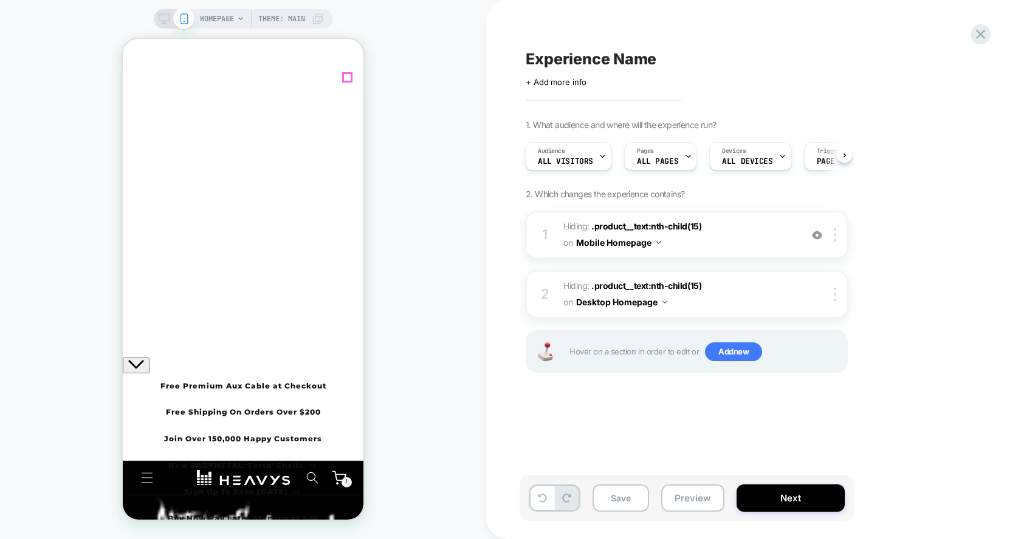
click at [343, 477] on div "1 1 item" at bounding box center [346, 482] width 10 height 10
click at [200, 444] on button "Check out" at bounding box center [162, 430] width 78 height 29
click at [167, 19] on icon at bounding box center [164, 18] width 11 height 11
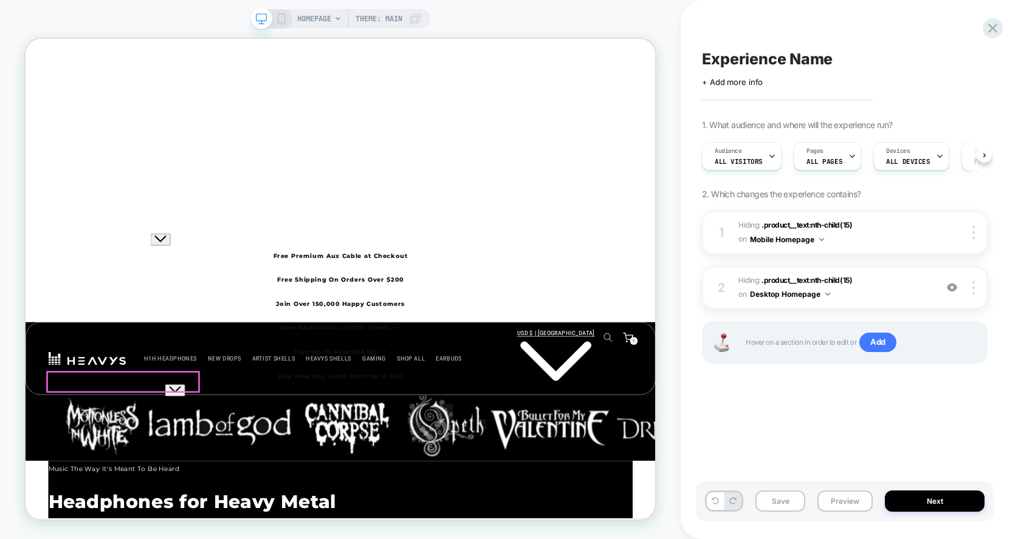
click at [278, 22] on icon at bounding box center [281, 18] width 11 height 11
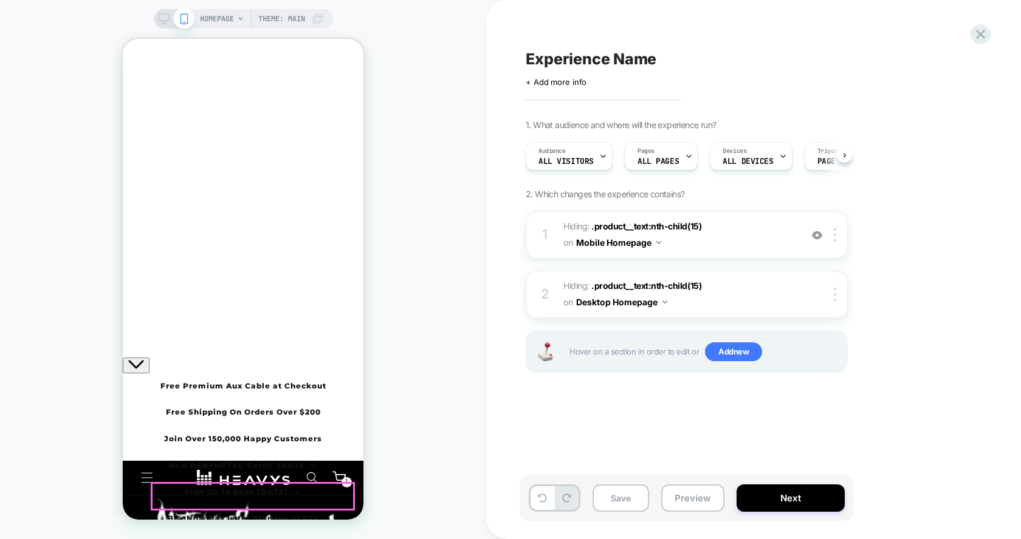
click at [229, 18] on span "HOMEPAGE" at bounding box center [217, 18] width 34 height 19
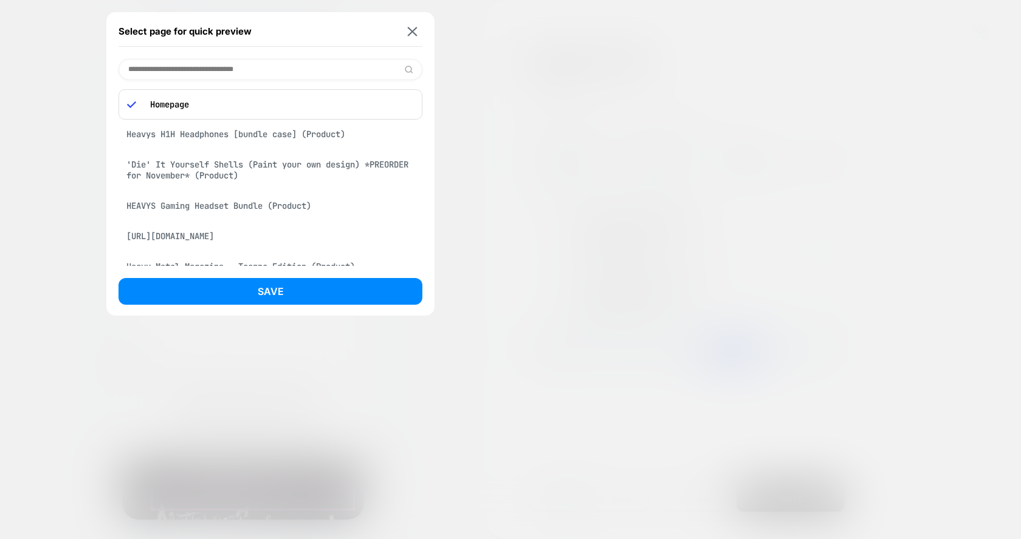
click at [306, 103] on p "Homepage" at bounding box center [279, 104] width 270 height 11
click at [290, 70] on input at bounding box center [270, 69] width 304 height 21
click at [416, 35] on img at bounding box center [413, 31] width 10 height 9
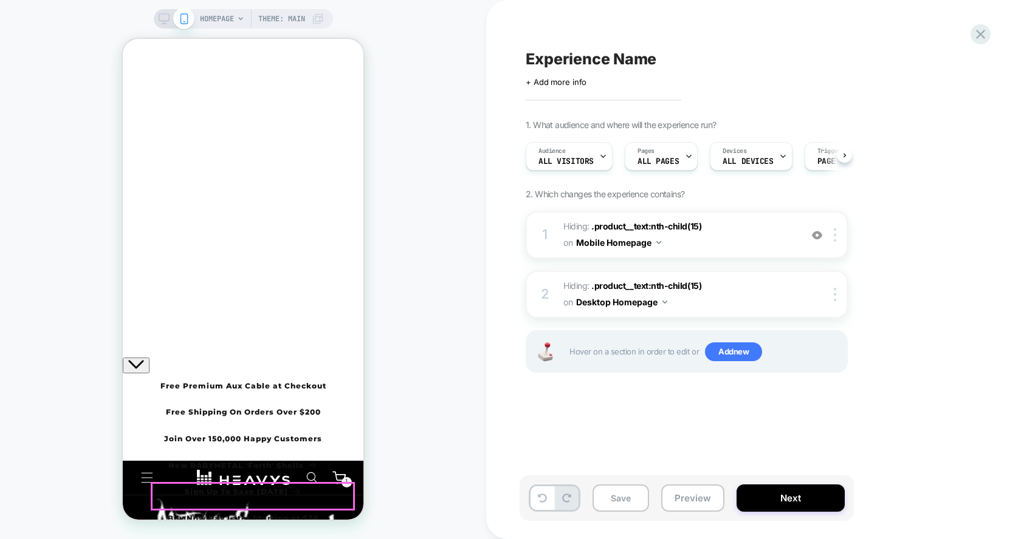
click at [289, 17] on span "Theme: MAIN" at bounding box center [281, 18] width 47 height 19
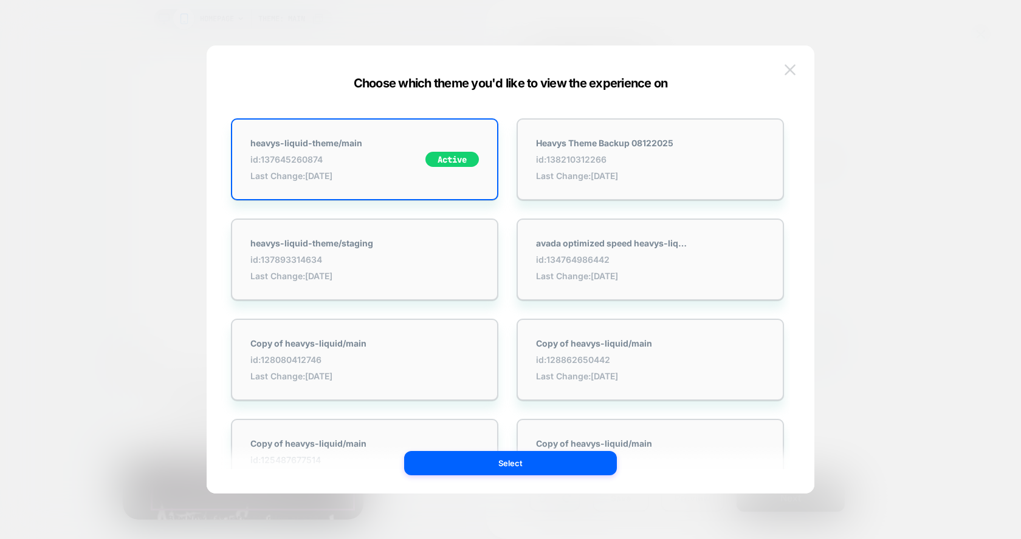
click at [795, 71] on img at bounding box center [789, 69] width 11 height 10
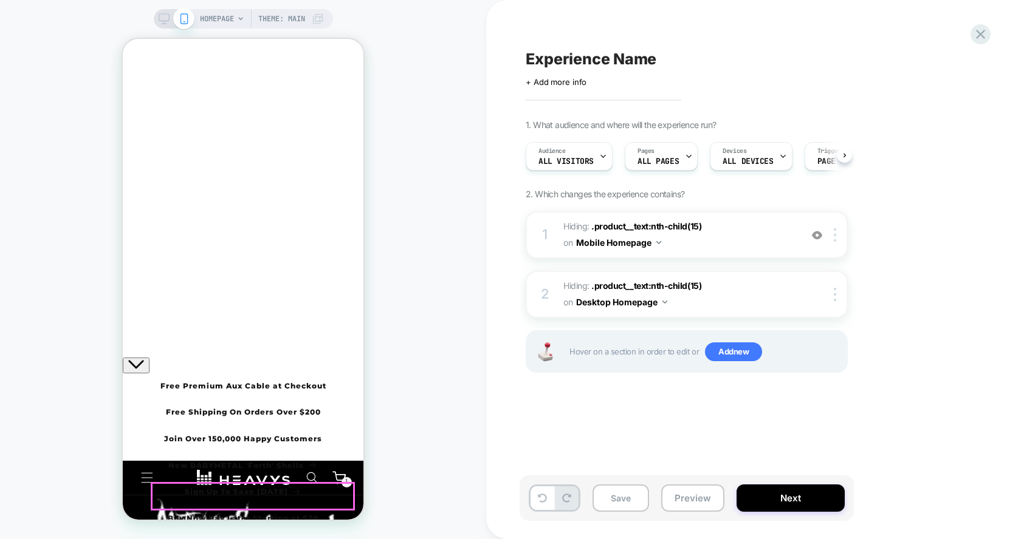
click at [232, 21] on span "HOMEPAGE" at bounding box center [217, 18] width 34 height 19
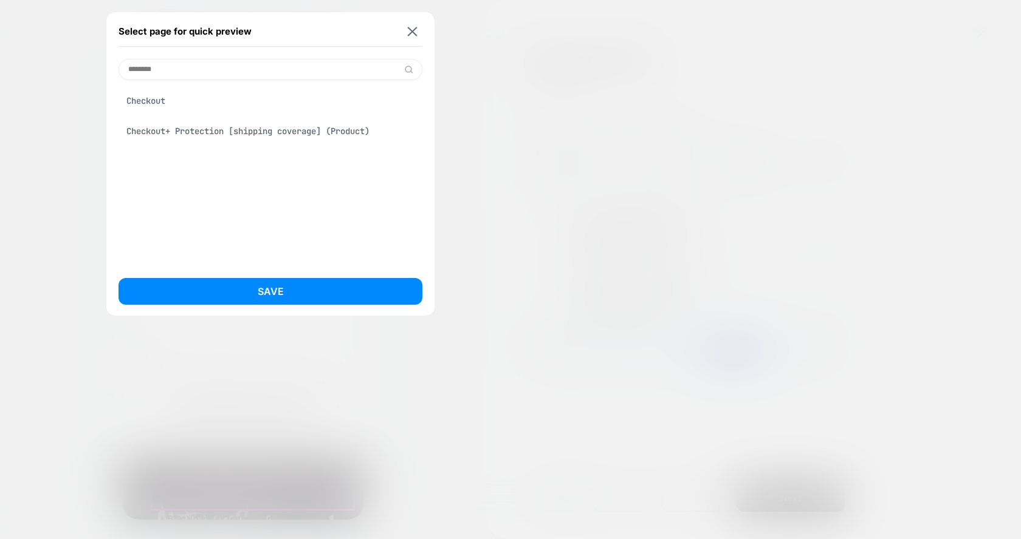
type input "********"
click at [200, 104] on div "Checkout" at bounding box center [270, 100] width 304 height 23
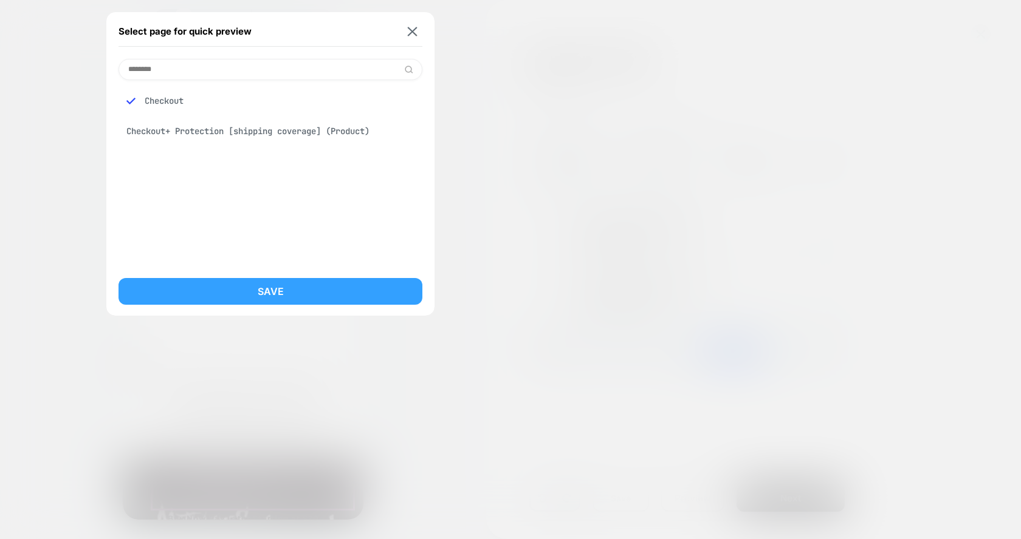
click at [266, 290] on button "Save" at bounding box center [270, 291] width 304 height 27
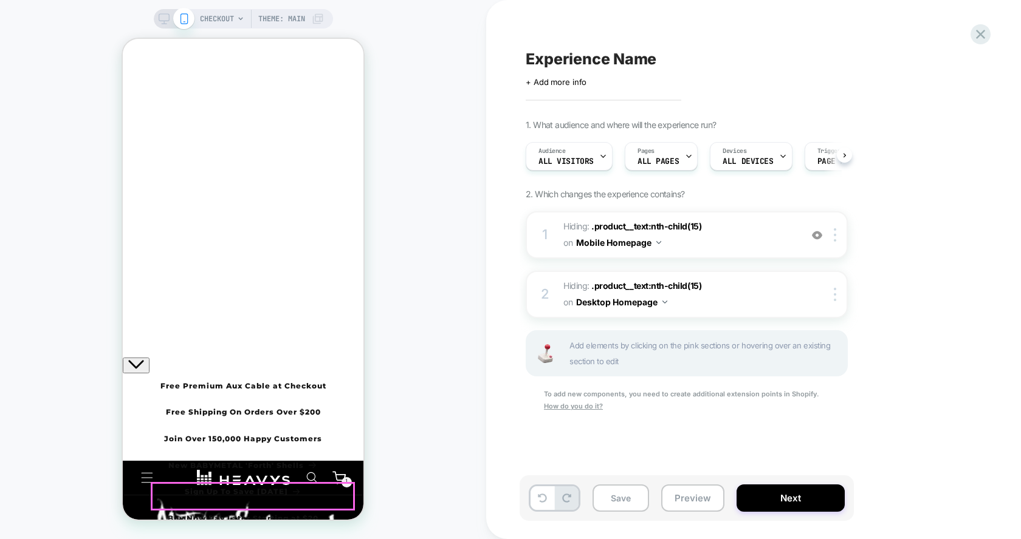
scroll to position [0, 1]
click at [634, 507] on button "Save" at bounding box center [620, 498] width 56 height 27
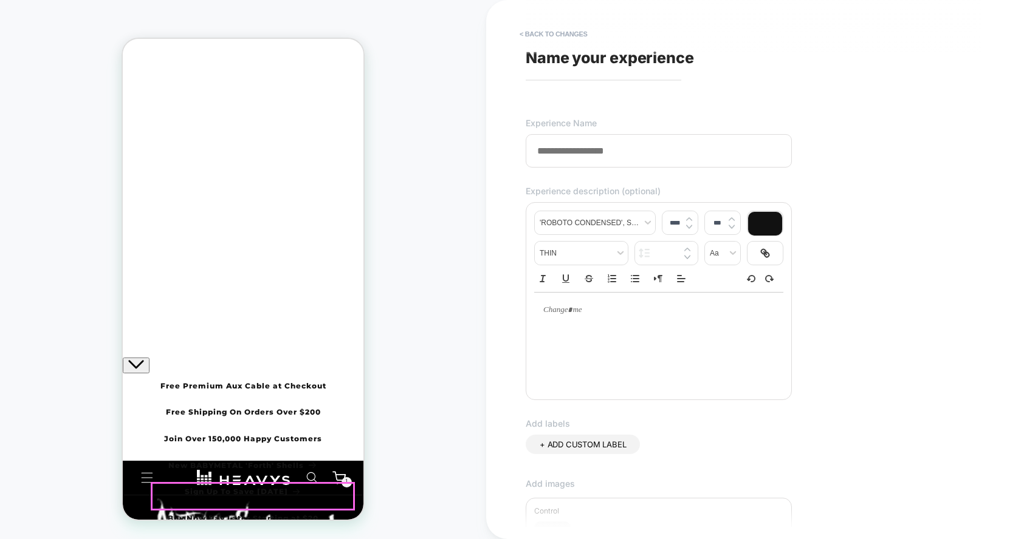
click at [654, 157] on input at bounding box center [658, 150] width 266 height 33
type input "*"
drag, startPoint x: 708, startPoint y: 157, endPoint x: 453, endPoint y: 157, distance: 255.7
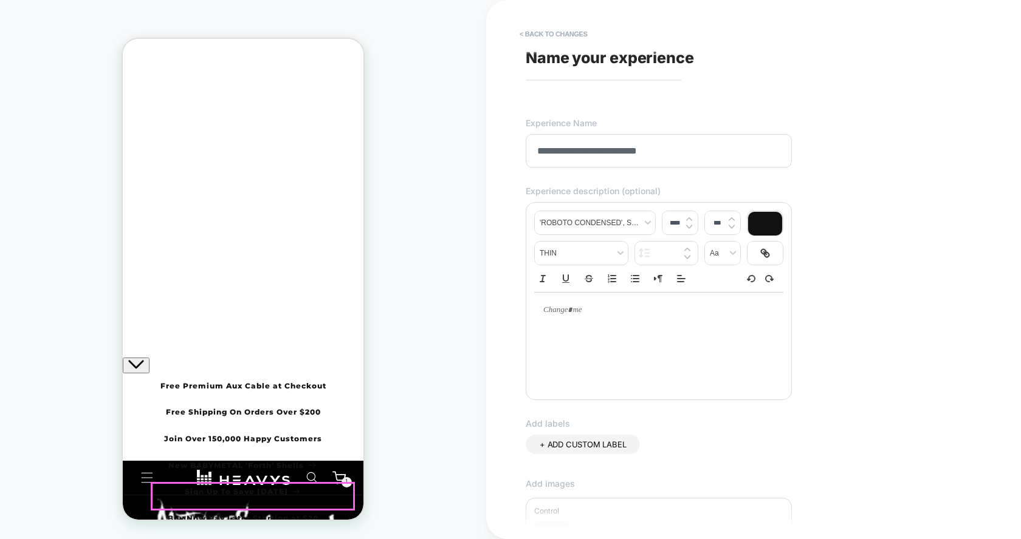
click at [453, 157] on div "**********" at bounding box center [510, 269] width 1021 height 539
click at [538, 153] on input "**********" at bounding box center [658, 150] width 266 height 33
click at [585, 146] on input "**********" at bounding box center [658, 150] width 266 height 33
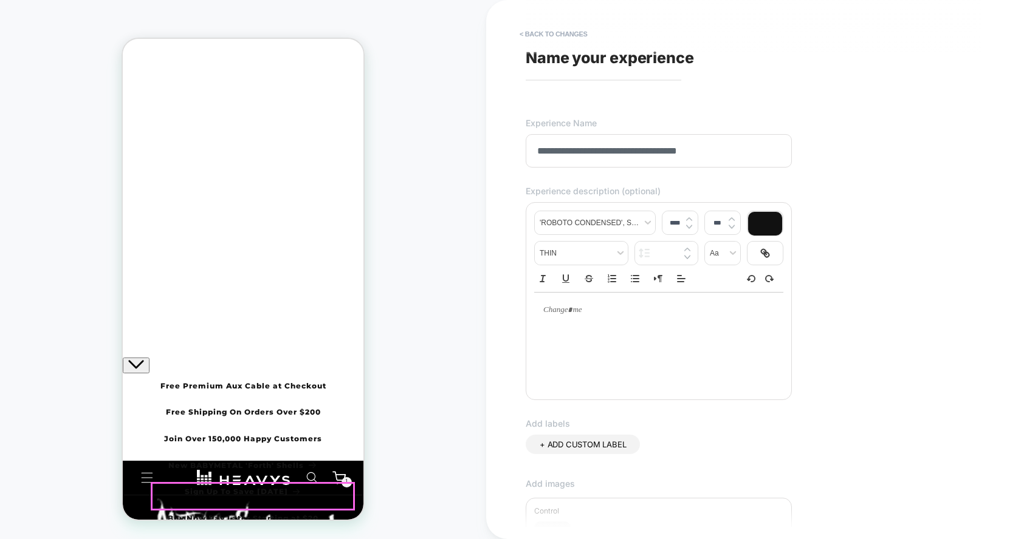
type input "**********"
click at [754, 96] on div "**********" at bounding box center [747, 269] width 456 height 515
click at [672, 145] on input "**********" at bounding box center [658, 150] width 266 height 33
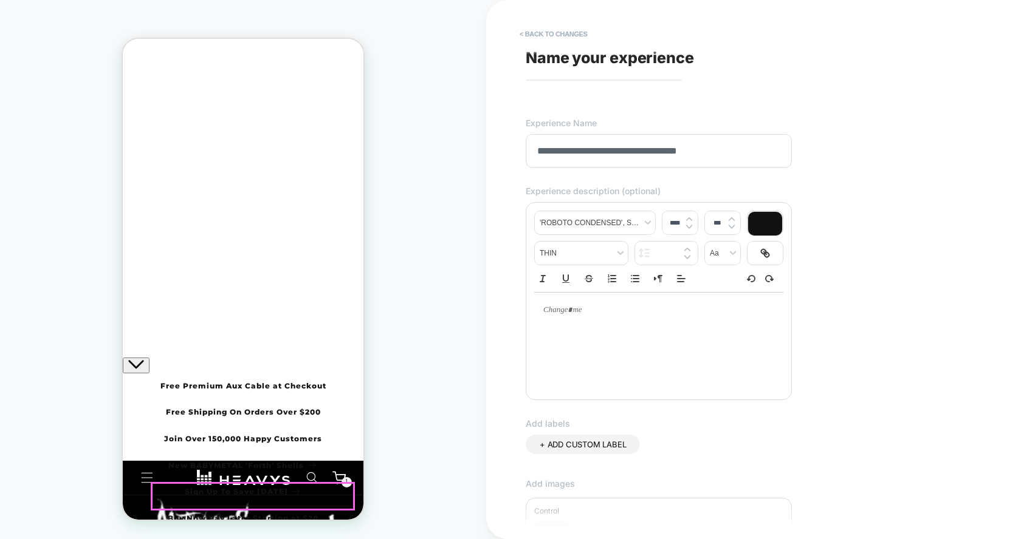
click at [654, 52] on span "Name your experience" at bounding box center [609, 58] width 168 height 18
click at [653, 57] on span "Name your experience" at bounding box center [609, 58] width 168 height 18
click at [541, 18] on div "**********" at bounding box center [747, 269] width 456 height 515
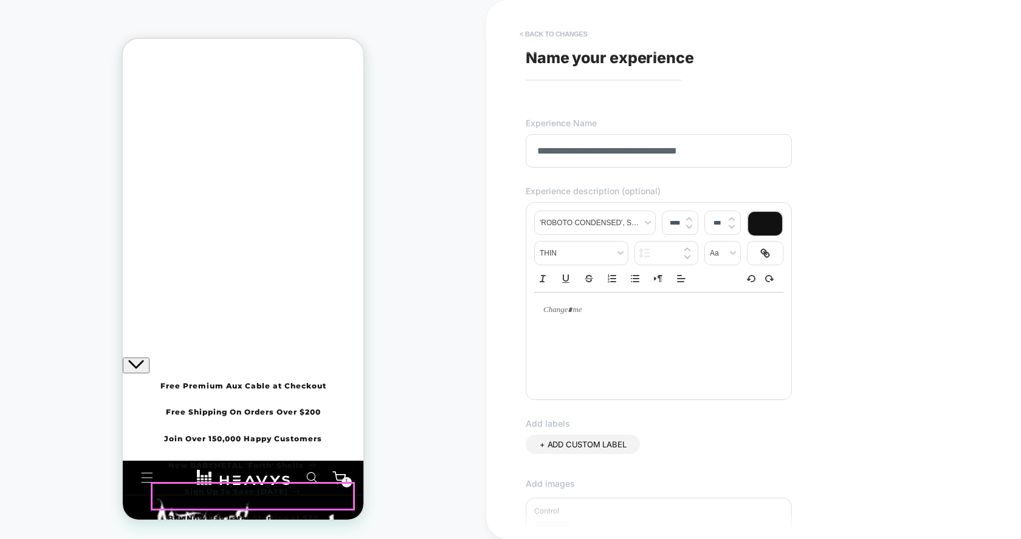
click at [541, 32] on button "< Back to changes" at bounding box center [553, 33] width 80 height 19
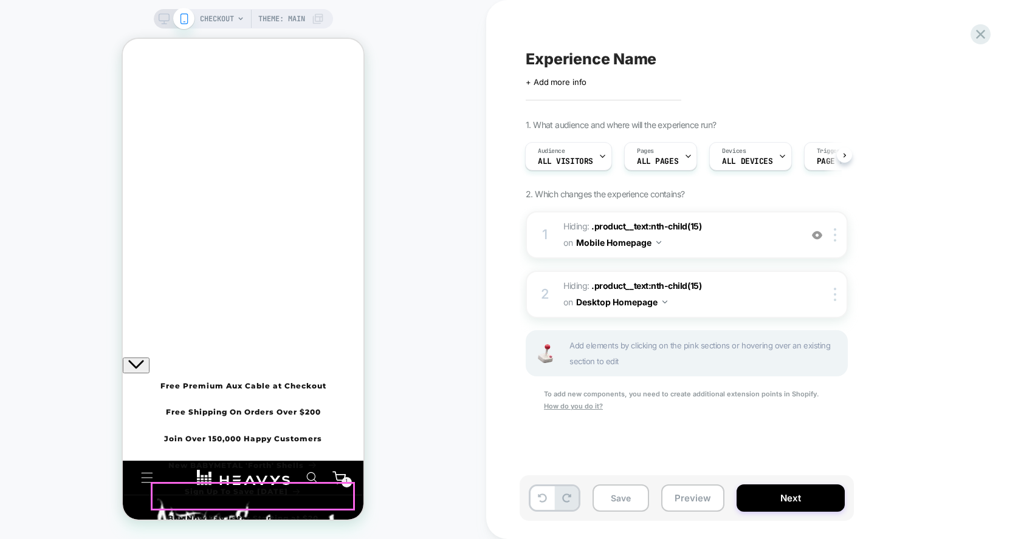
click at [573, 48] on div "Experience Name Click to edit experience details + Add more info 1. What audien…" at bounding box center [747, 269] width 456 height 515
click at [573, 57] on span "Experience Name" at bounding box center [590, 59] width 131 height 18
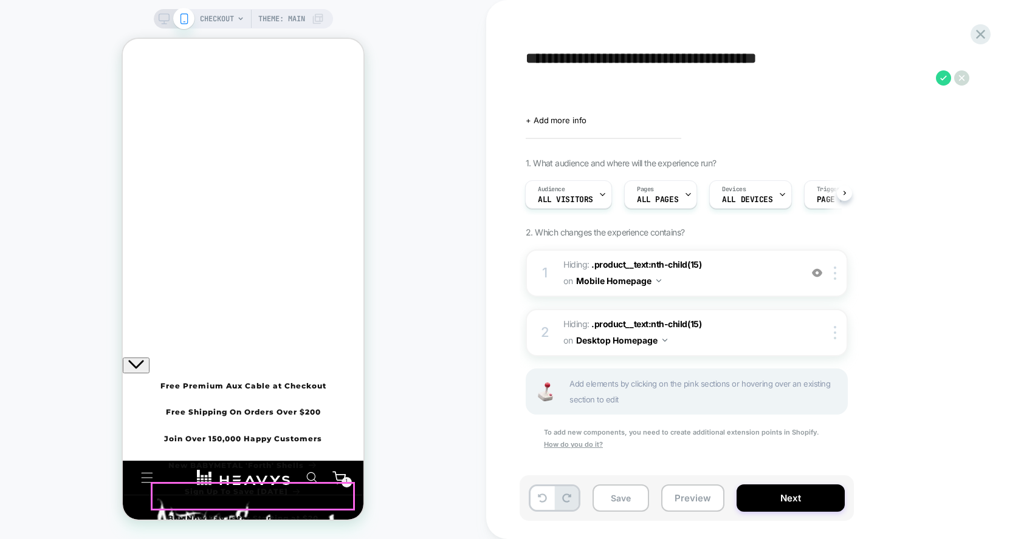
click at [857, 77] on textarea "**********" at bounding box center [727, 78] width 404 height 56
click at [854, 84] on textarea "**********" at bounding box center [727, 78] width 404 height 56
type textarea "**********"
click at [942, 80] on icon at bounding box center [942, 77] width 15 height 15
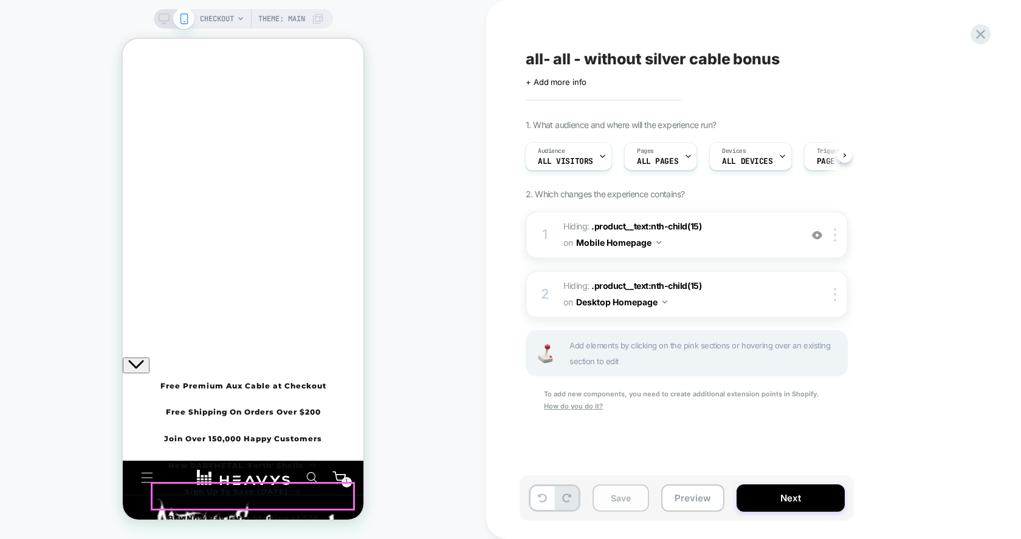
click at [613, 494] on button "Save" at bounding box center [620, 498] width 56 height 27
click at [974, 37] on icon at bounding box center [980, 34] width 16 height 16
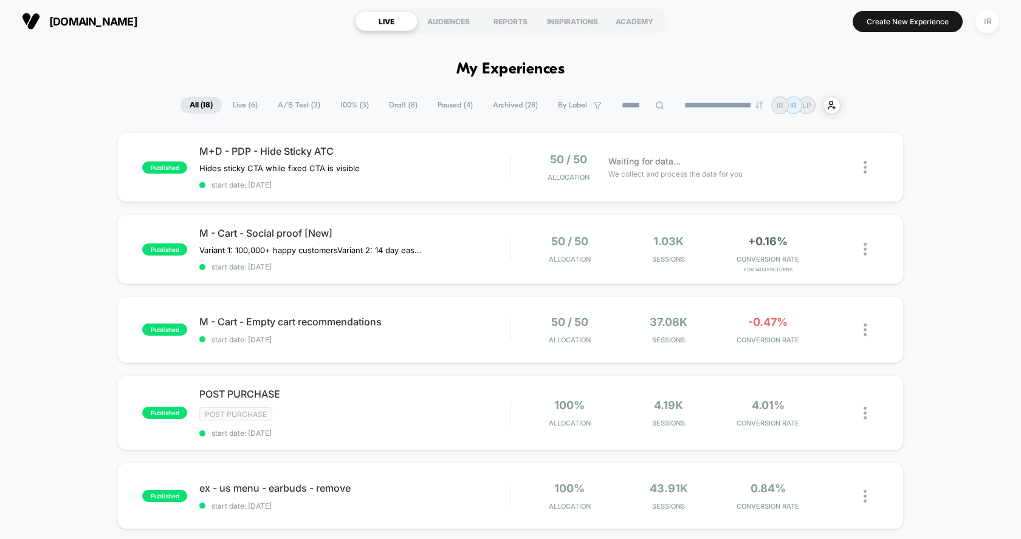
click at [409, 103] on span "Draft ( 8 )" at bounding box center [403, 105] width 47 height 16
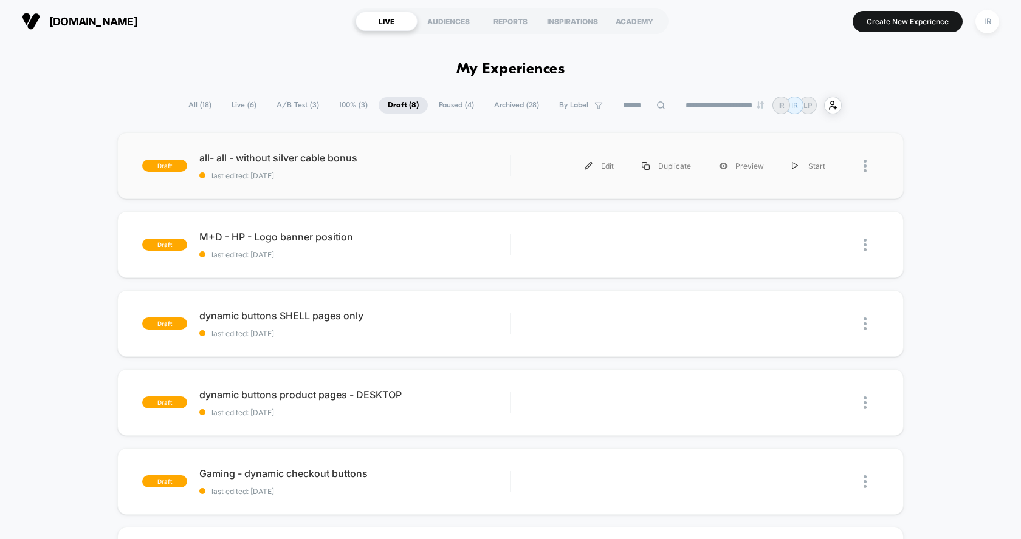
click at [470, 188] on div "draft all- all - without silver cable bonus last edited: 9/21/2025 Edit Duplica…" at bounding box center [510, 165] width 786 height 67
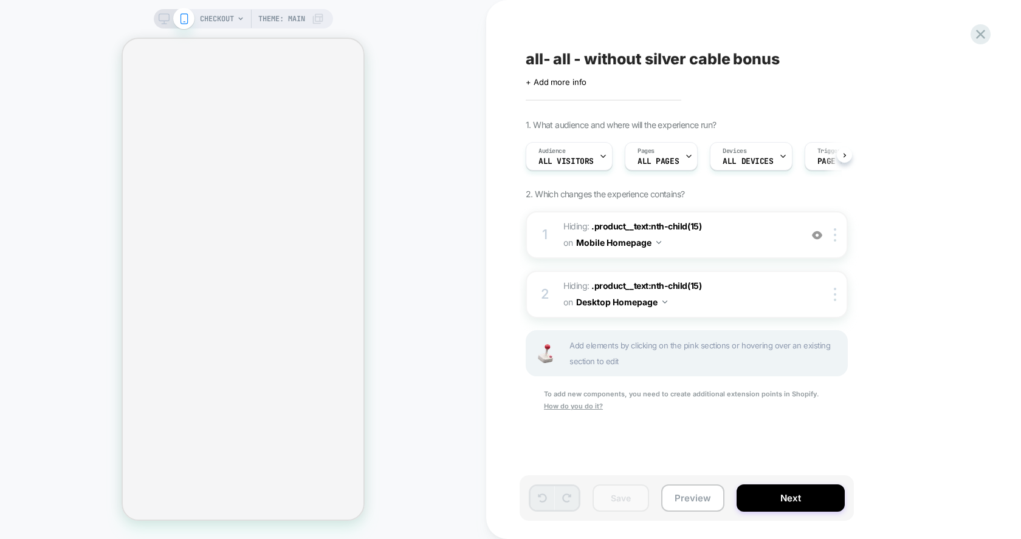
scroll to position [0, 1]
click at [787, 495] on button "Next" at bounding box center [790, 498] width 108 height 27
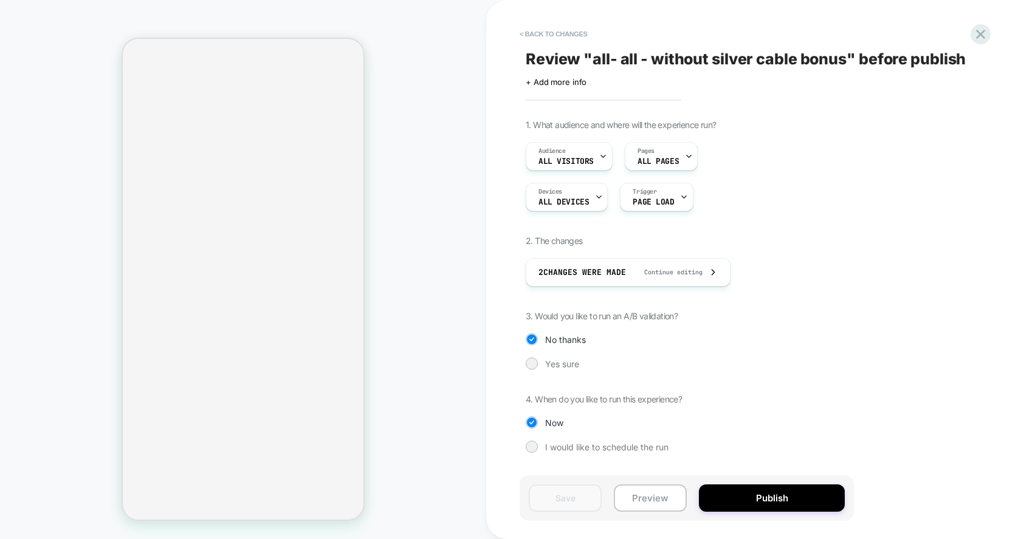
drag, startPoint x: 648, startPoint y: 502, endPoint x: 1003, endPoint y: -12, distance: 624.3
click at [1003, 0] on html "CHECKOUT Theme: MAIN < Back to changes Review " all- all - without silver cable…" at bounding box center [510, 269] width 1021 height 539
click at [980, 41] on icon at bounding box center [980, 34] width 16 height 16
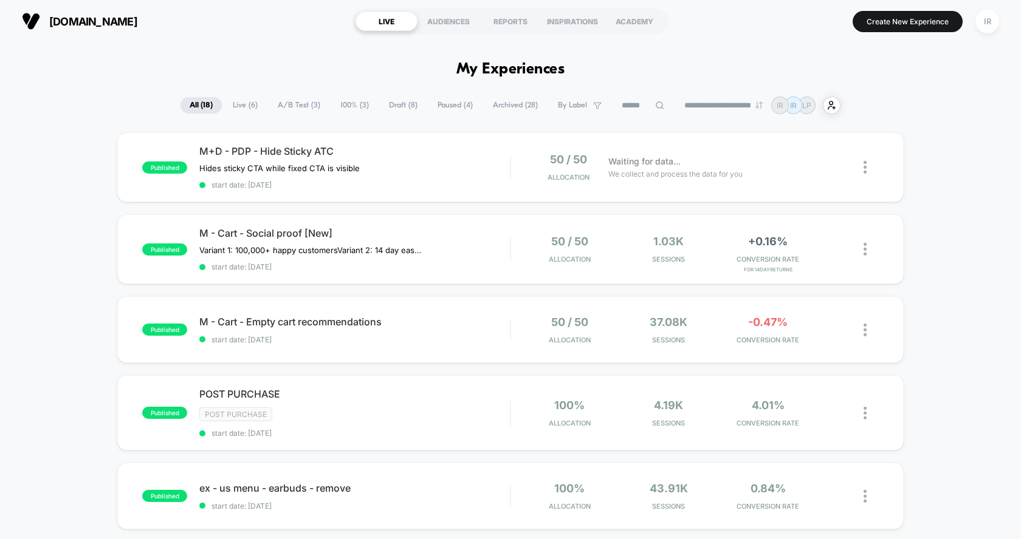
click at [416, 109] on span "Draft ( 8 )" at bounding box center [403, 105] width 47 height 16
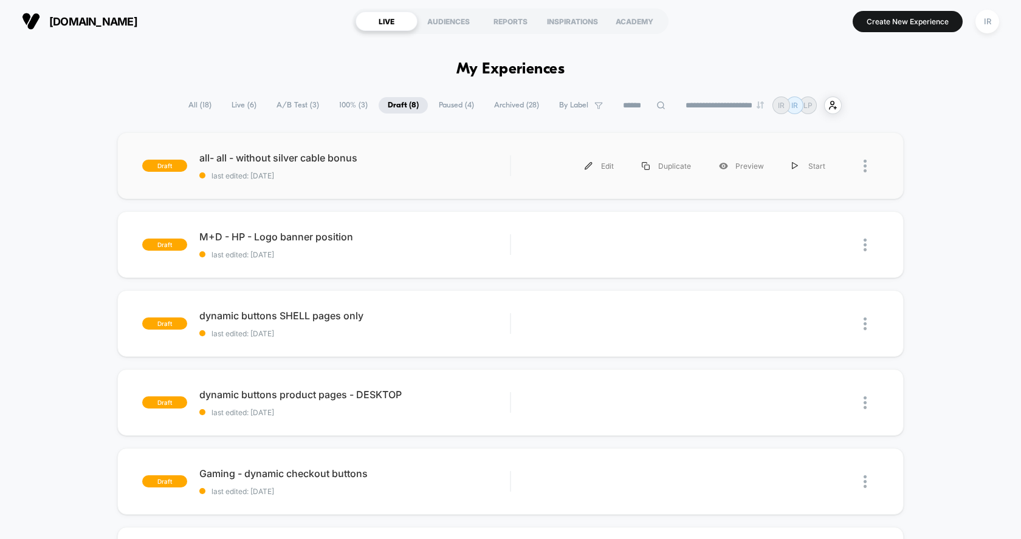
click at [867, 171] on div at bounding box center [870, 165] width 15 height 27
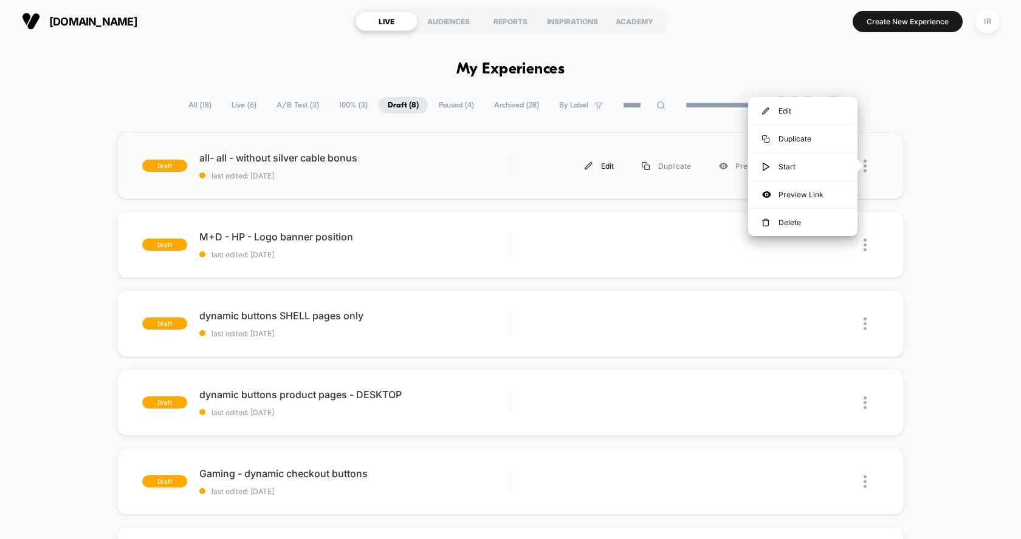
click at [616, 165] on div "Edit" at bounding box center [598, 165] width 57 height 27
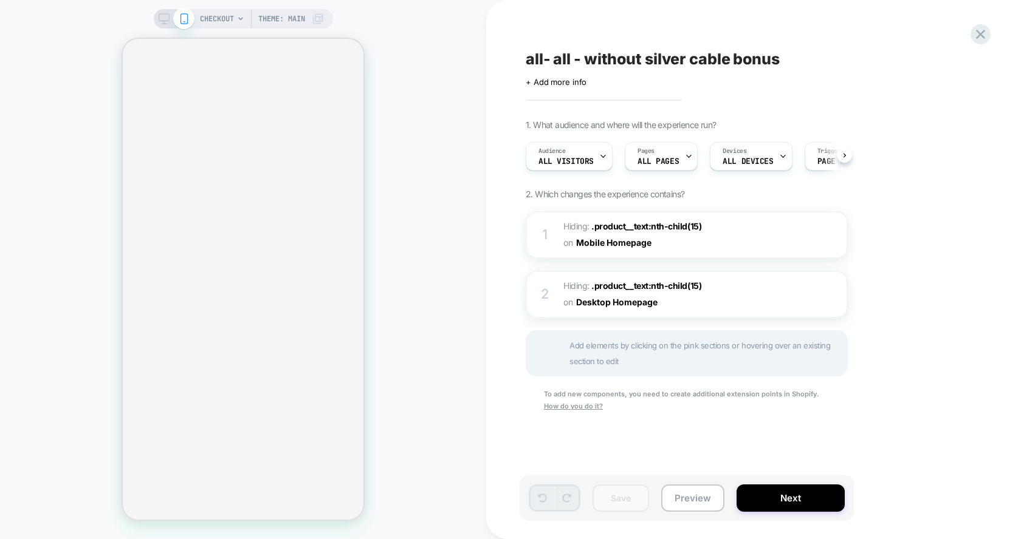
scroll to position [0, 1]
click at [387, 255] on div "CHECKOUT Theme: MAIN" at bounding box center [243, 269] width 486 height 515
click at [761, 509] on button "Next" at bounding box center [790, 498] width 108 height 27
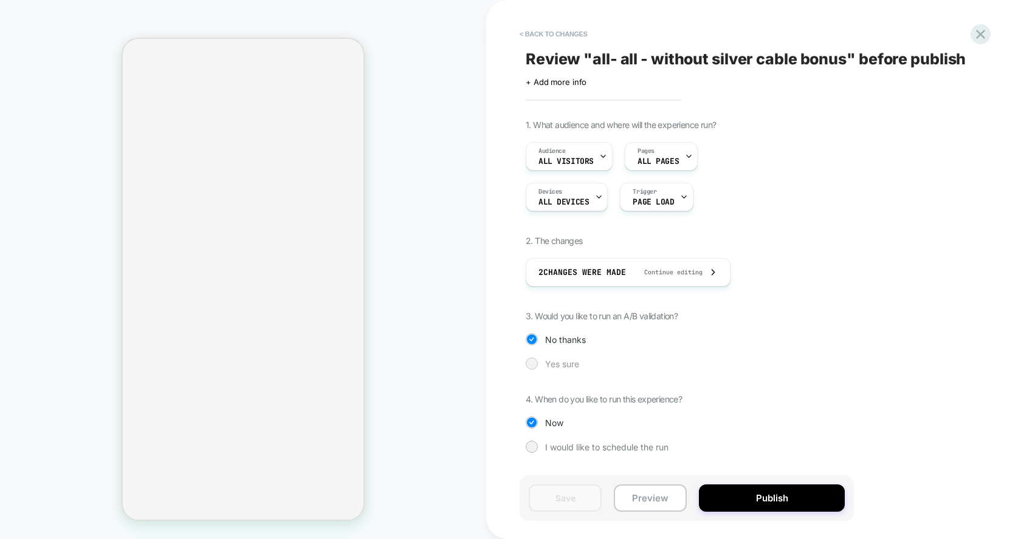
click at [564, 369] on span "Yes sure" at bounding box center [562, 364] width 34 height 10
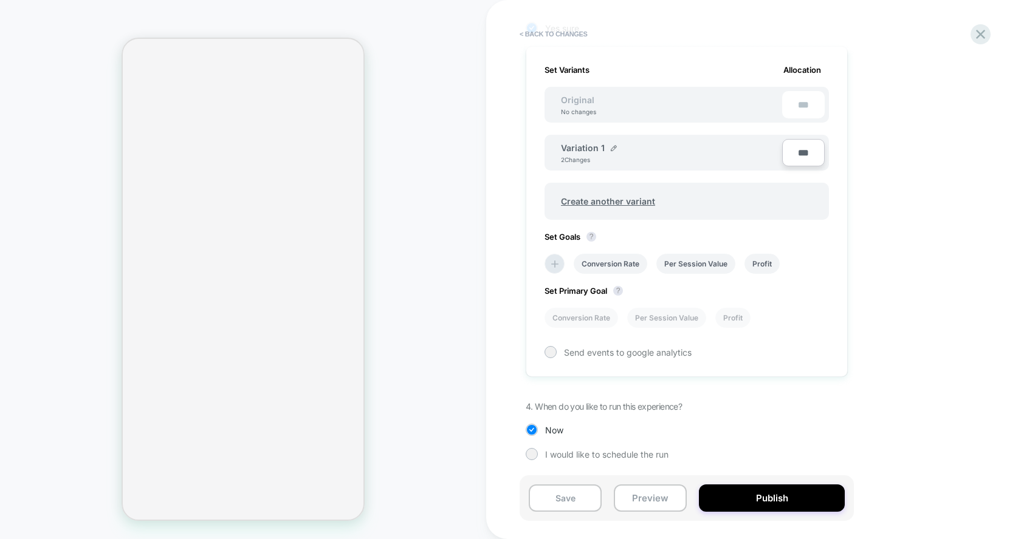
scroll to position [351, 0]
click at [608, 152] on div "Variation 1" at bounding box center [589, 148] width 56 height 10
click at [611, 149] on img at bounding box center [614, 148] width 6 height 6
click at [587, 159] on input "**********" at bounding box center [605, 152] width 88 height 24
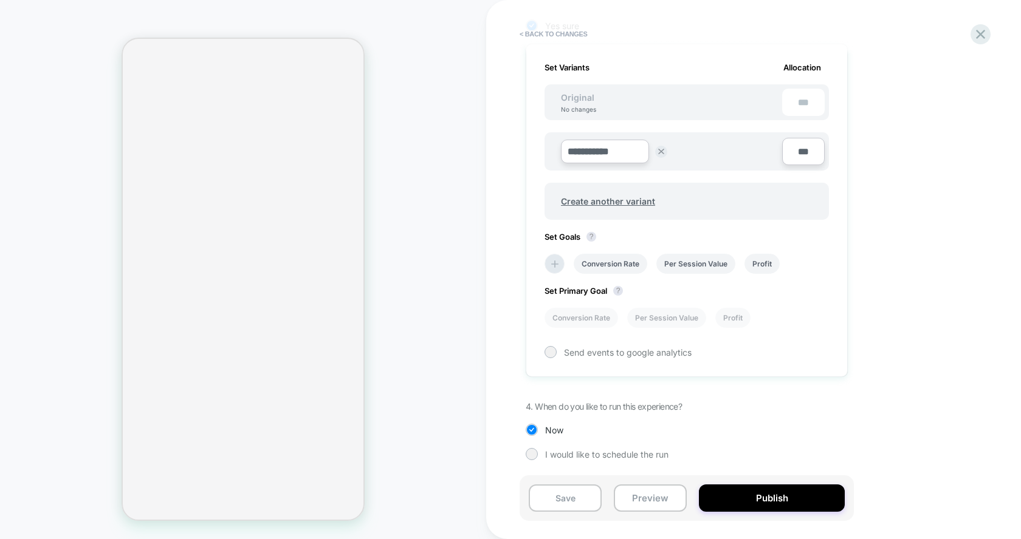
click at [587, 159] on input "**********" at bounding box center [605, 152] width 88 height 24
type input "**********"
click at [683, 163] on div "Save" at bounding box center [693, 152] width 40 height 24
click at [694, 152] on strong "Save" at bounding box center [693, 152] width 17 height 10
click at [755, 506] on button "Publish" at bounding box center [772, 498] width 146 height 27
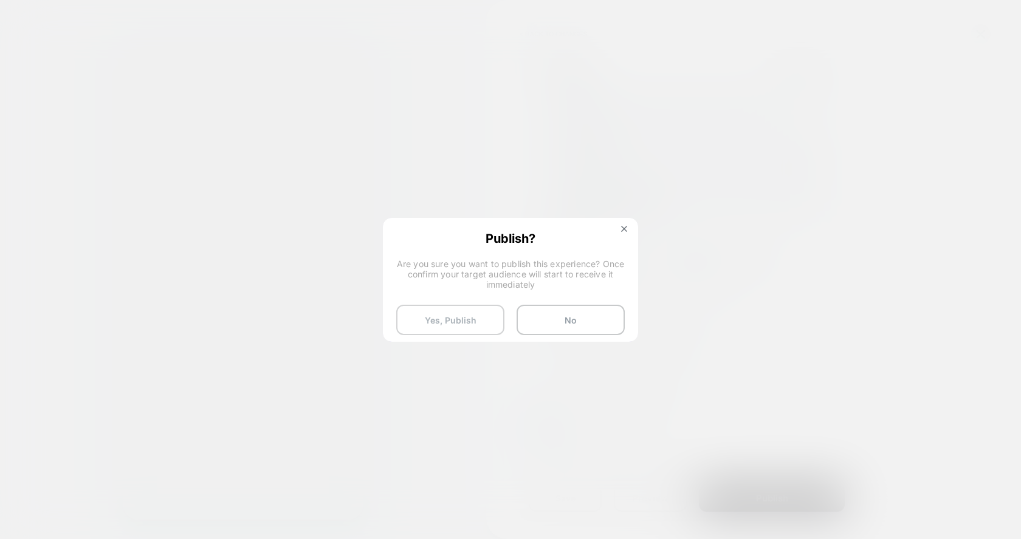
click at [476, 315] on button "Yes, Publish" at bounding box center [450, 320] width 108 height 30
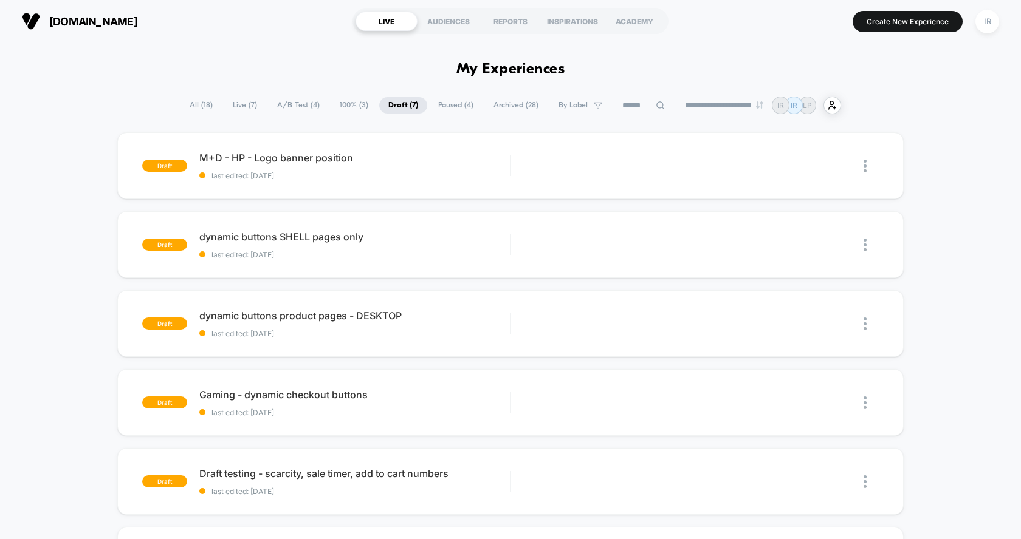
click at [225, 111] on span "Live ( 7 )" at bounding box center [245, 105] width 43 height 16
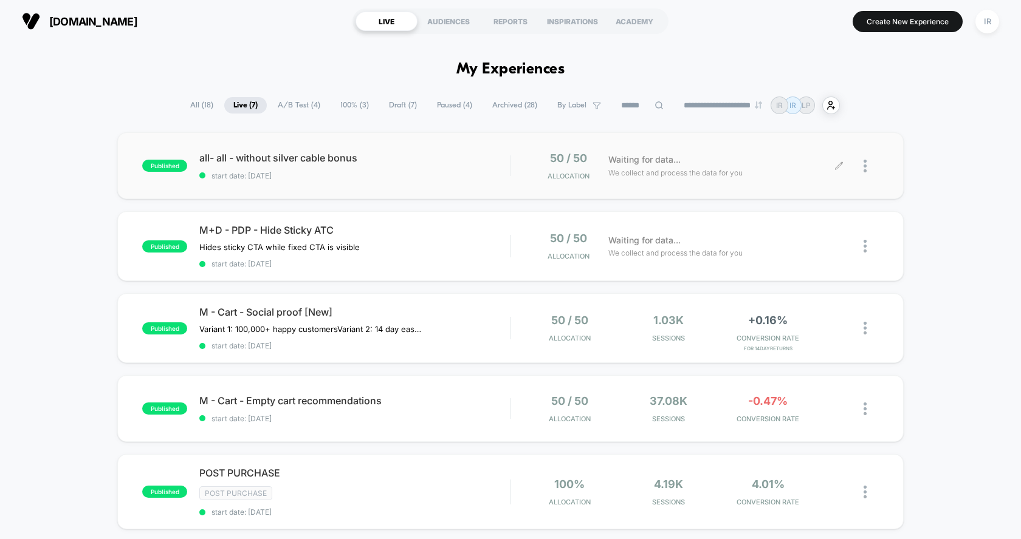
click at [873, 172] on div at bounding box center [870, 166] width 15 height 29
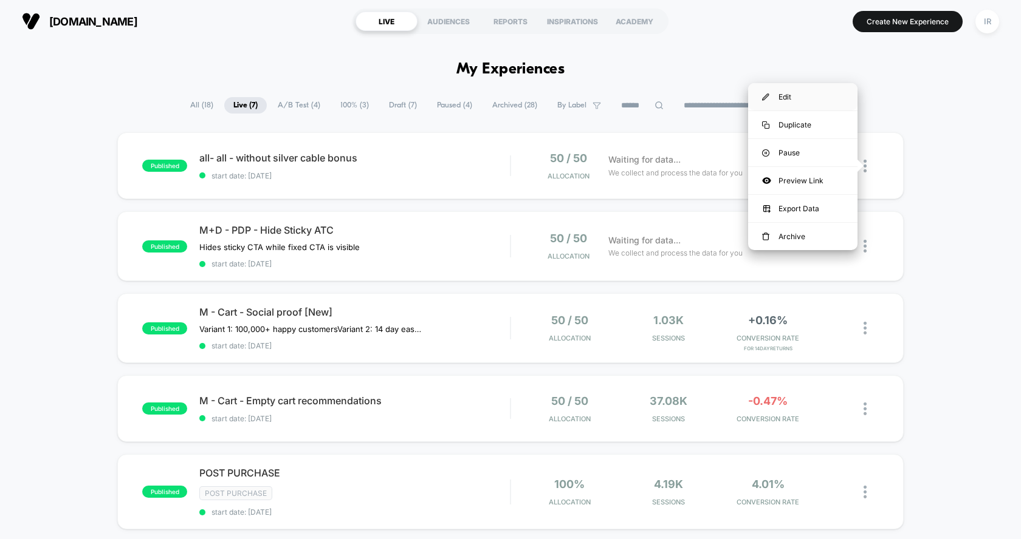
click at [836, 104] on div "Edit" at bounding box center [802, 96] width 109 height 27
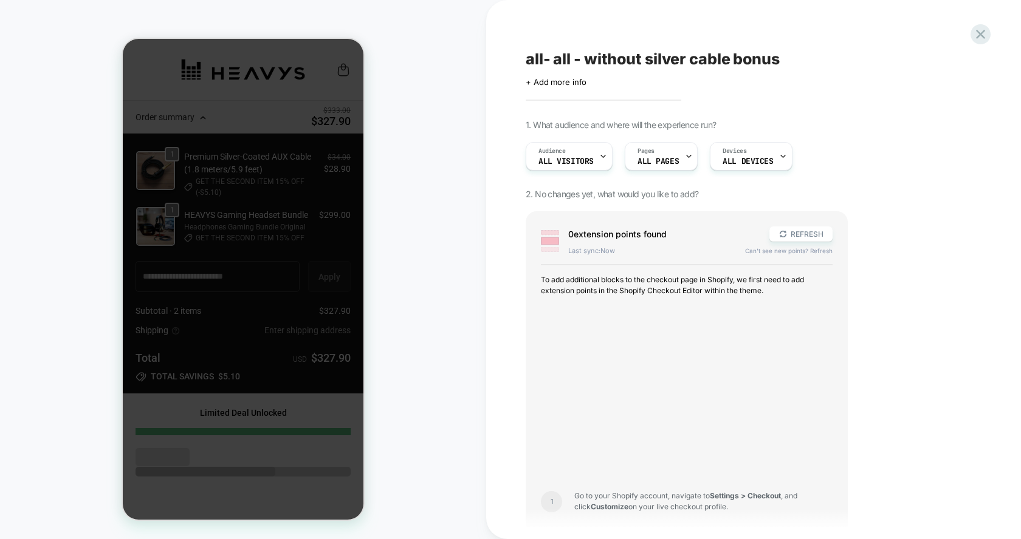
click at [306, 377] on div at bounding box center [243, 279] width 241 height 481
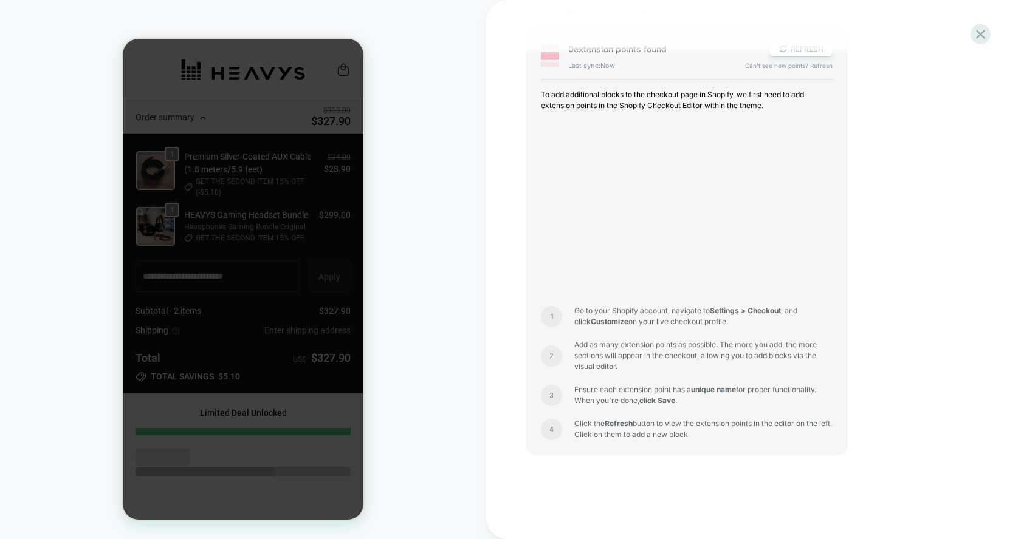
click at [282, 282] on div at bounding box center [243, 279] width 241 height 481
click at [443, 366] on div "CHECKOUT Theme: MAIN" at bounding box center [243, 269] width 486 height 515
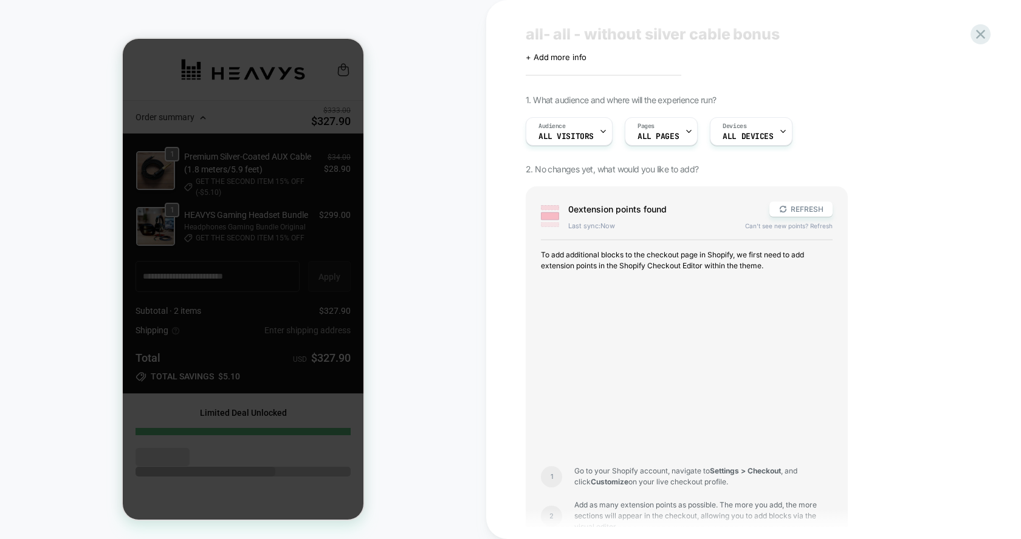
scroll to position [0, 0]
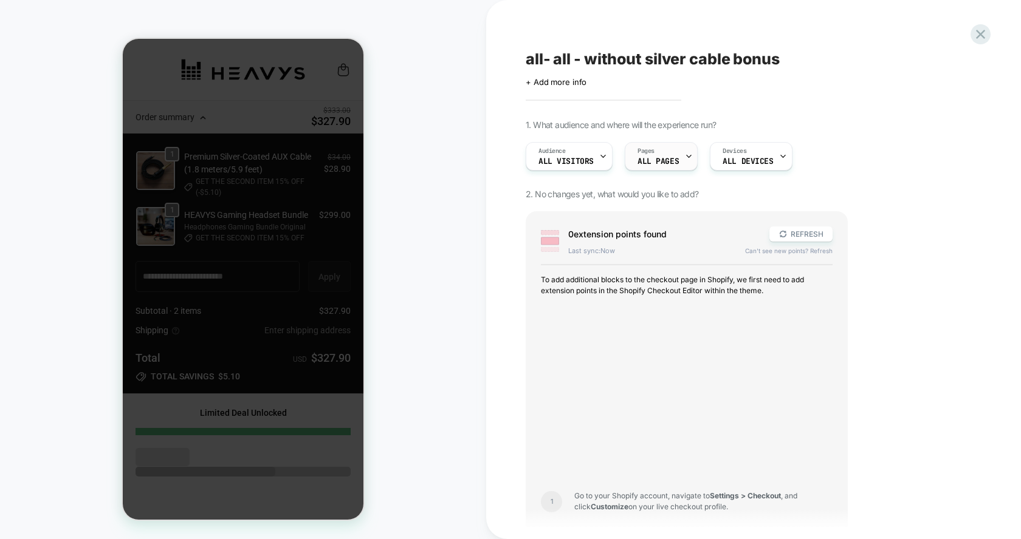
click at [665, 159] on span "ALL PAGES" at bounding box center [657, 161] width 41 height 9
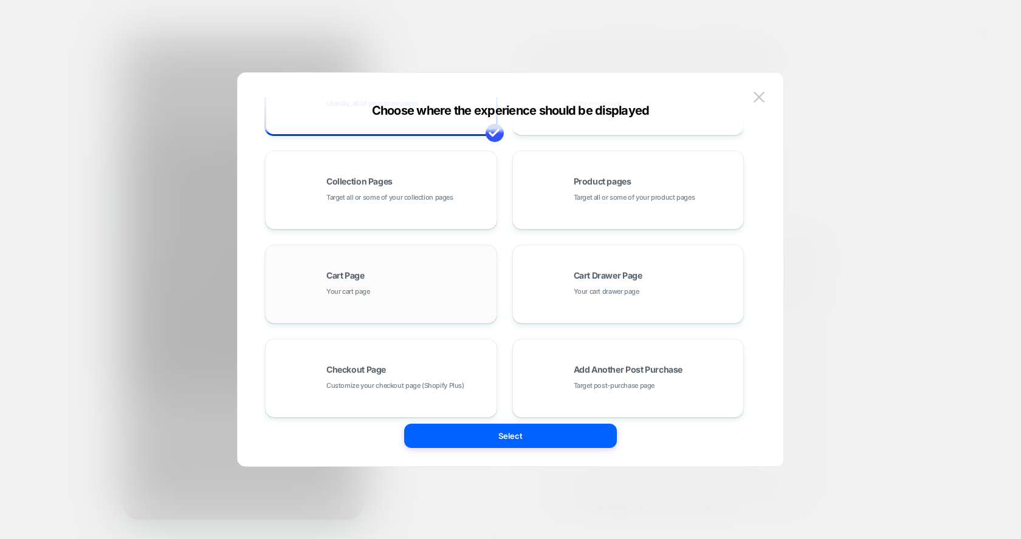
scroll to position [129, 0]
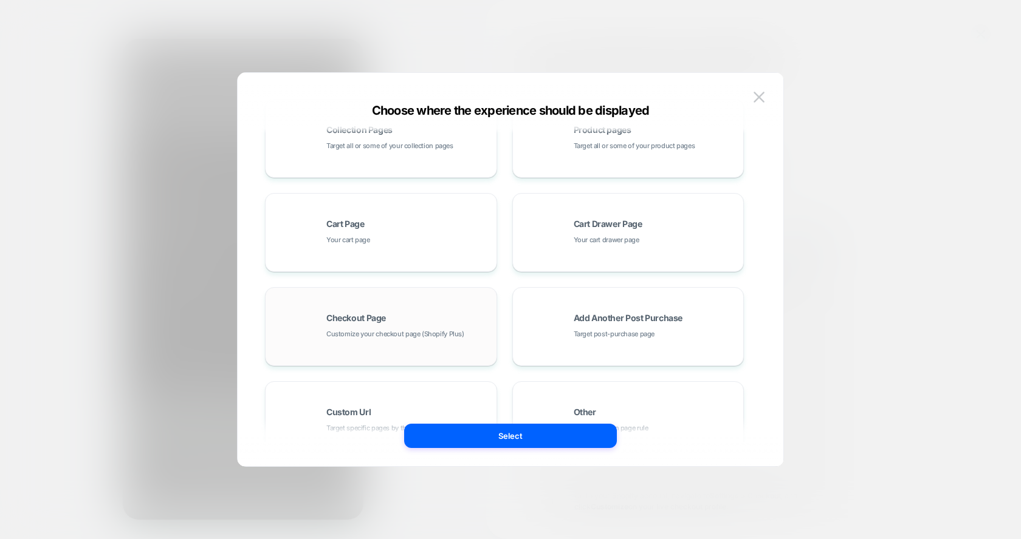
click at [421, 322] on div "Checkout Page Customize your checkout page (Shopify Plus)" at bounding box center [408, 327] width 164 height 26
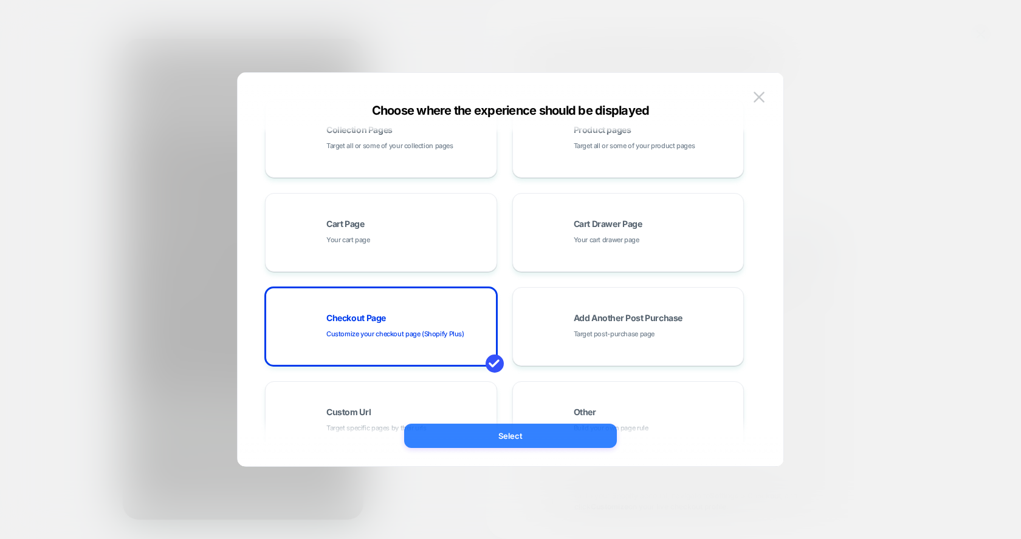
click at [489, 430] on button "Select" at bounding box center [510, 436] width 213 height 24
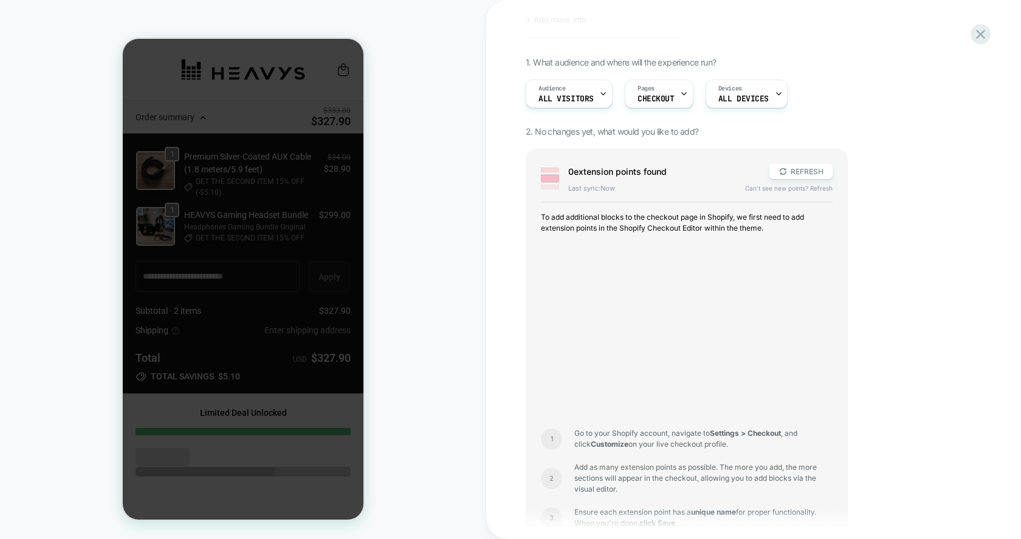
scroll to position [62, 0]
click at [775, 179] on div "0 extension point s found REFRESH Last sync: Now Can't see new points? Refresh" at bounding box center [700, 179] width 264 height 29
click at [788, 169] on button "REFRESH" at bounding box center [800, 172] width 63 height 15
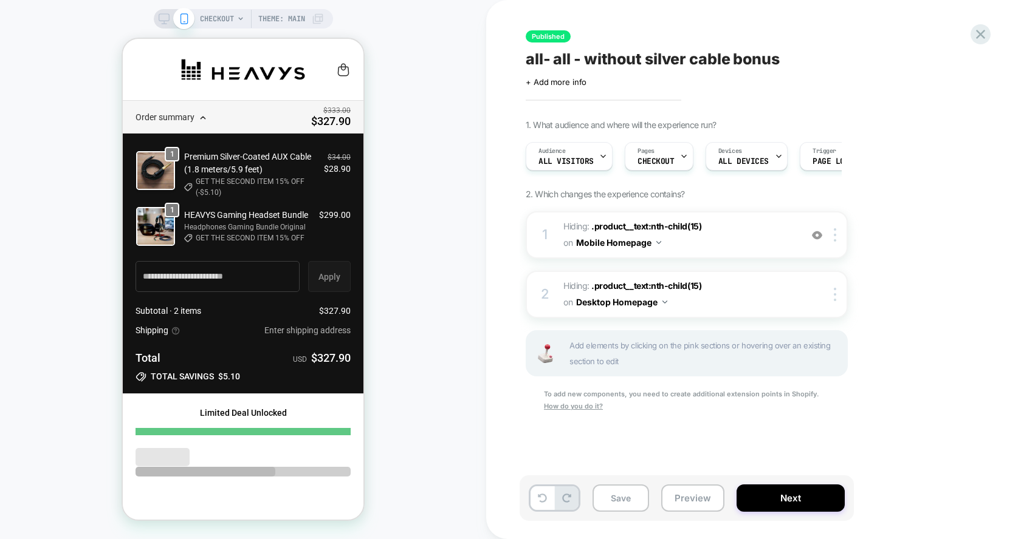
scroll to position [0, 1]
click at [217, 22] on span "CHECKOUT" at bounding box center [217, 18] width 34 height 19
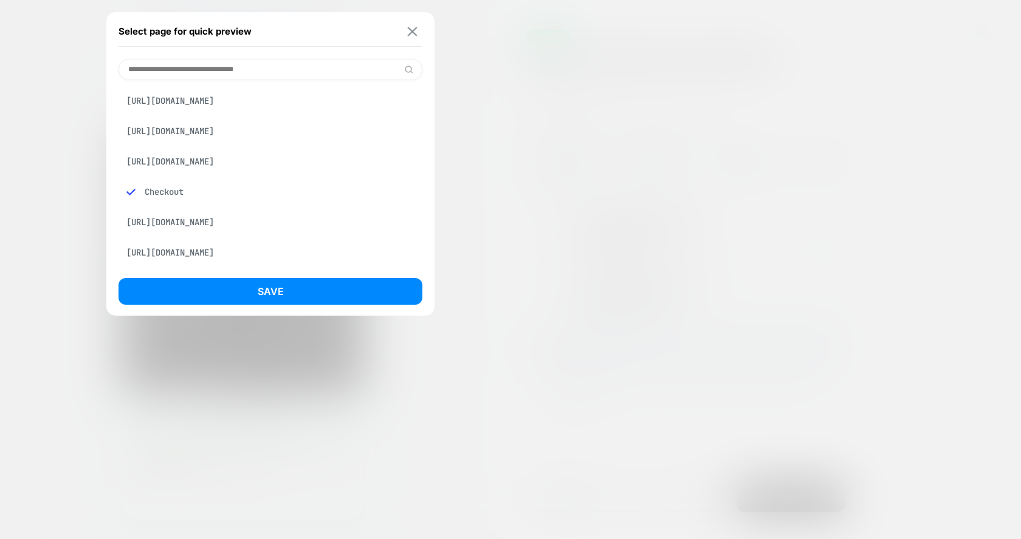
click at [419, 29] on button at bounding box center [412, 31] width 15 height 10
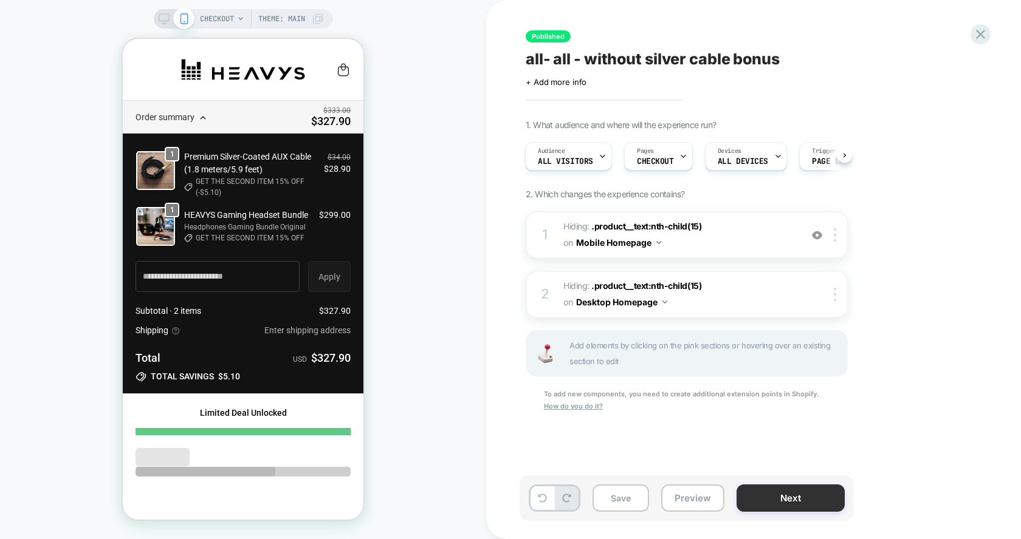
click at [761, 496] on button "Next" at bounding box center [790, 498] width 108 height 27
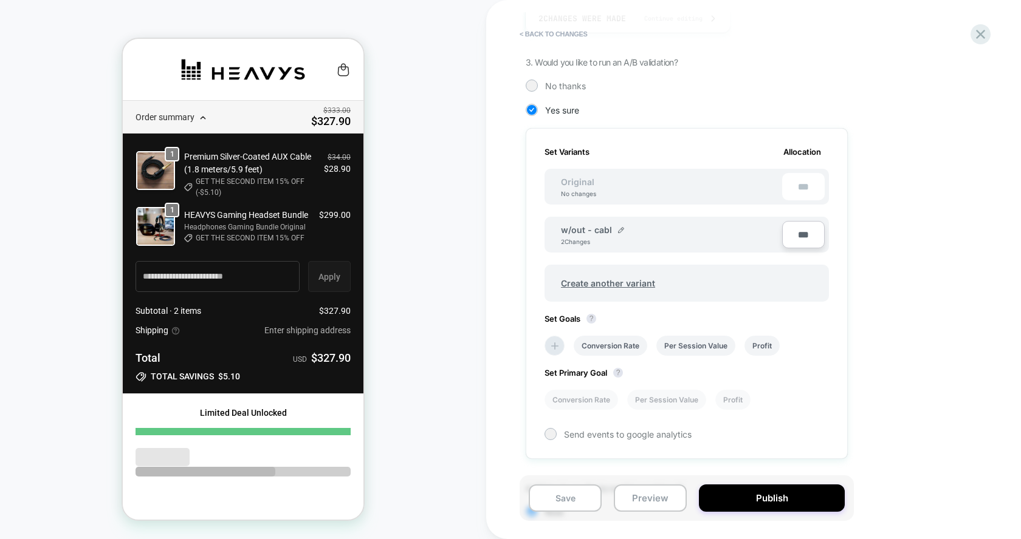
scroll to position [351, 0]
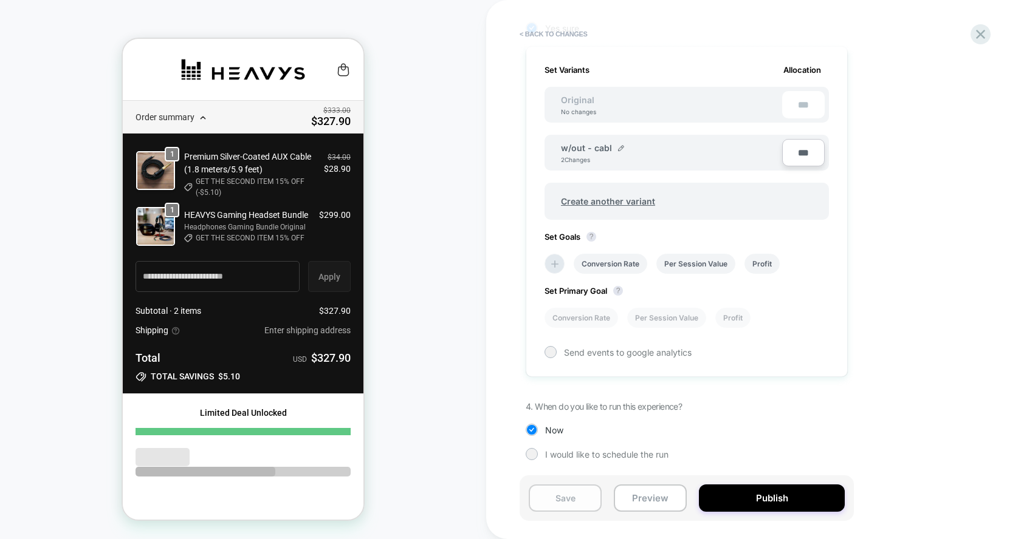
click at [581, 502] on button "Save" at bounding box center [564, 498] width 73 height 27
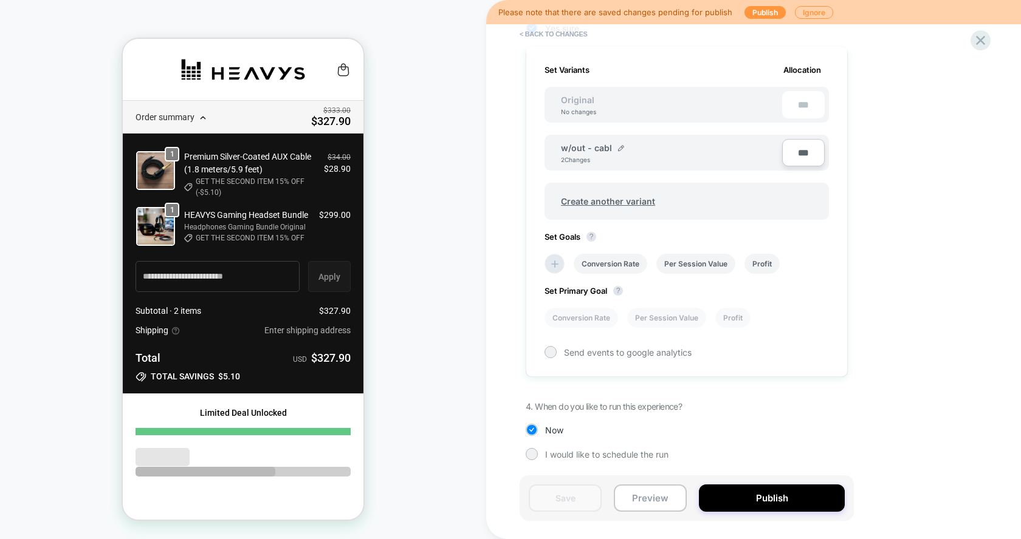
click at [762, 22] on div "Please note that there are saved changes pending for publish Publish Ignore" at bounding box center [753, 12] width 535 height 24
click at [764, 13] on button "Publish" at bounding box center [764, 12] width 41 height 13
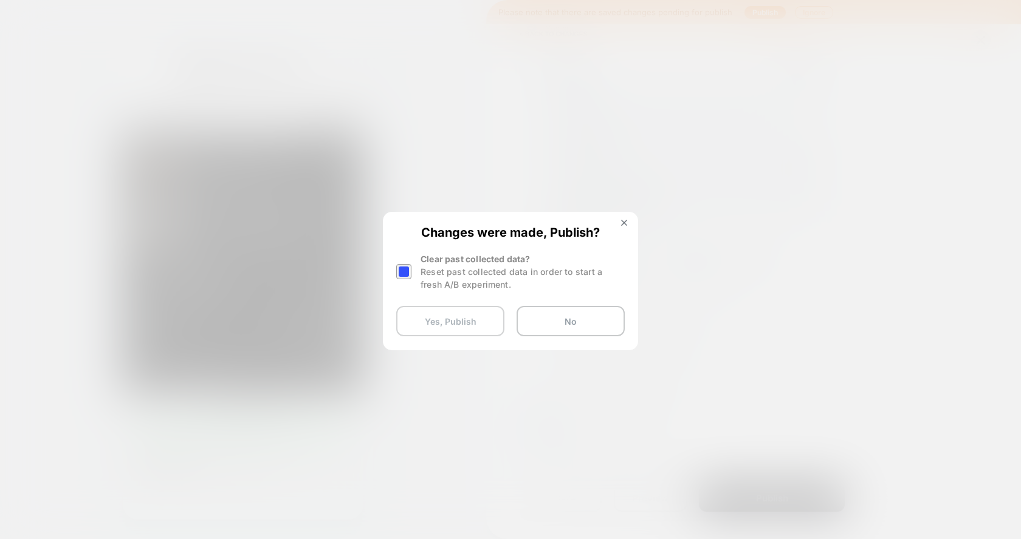
click at [443, 313] on button "Yes, Publish" at bounding box center [450, 321] width 108 height 30
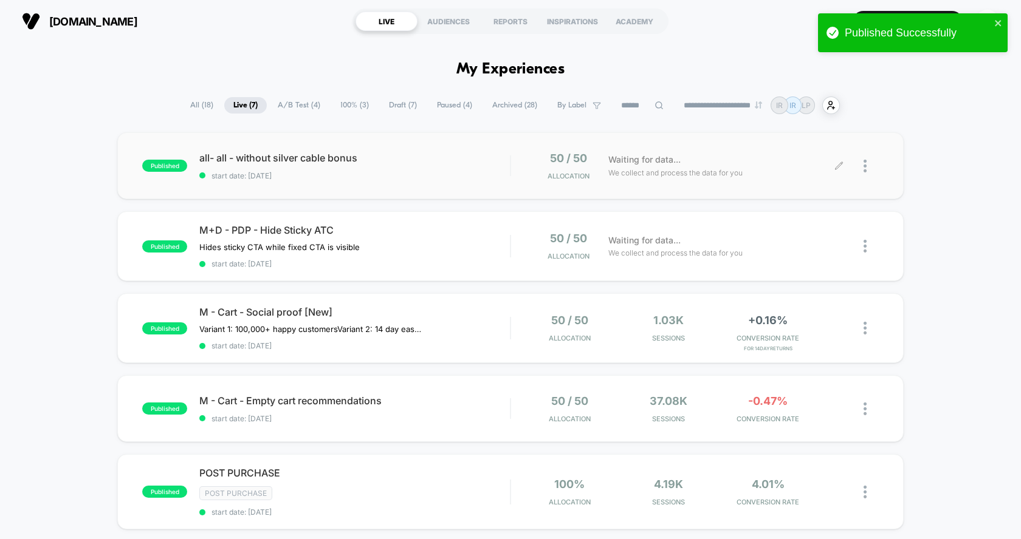
click at [861, 165] on div at bounding box center [858, 166] width 39 height 29
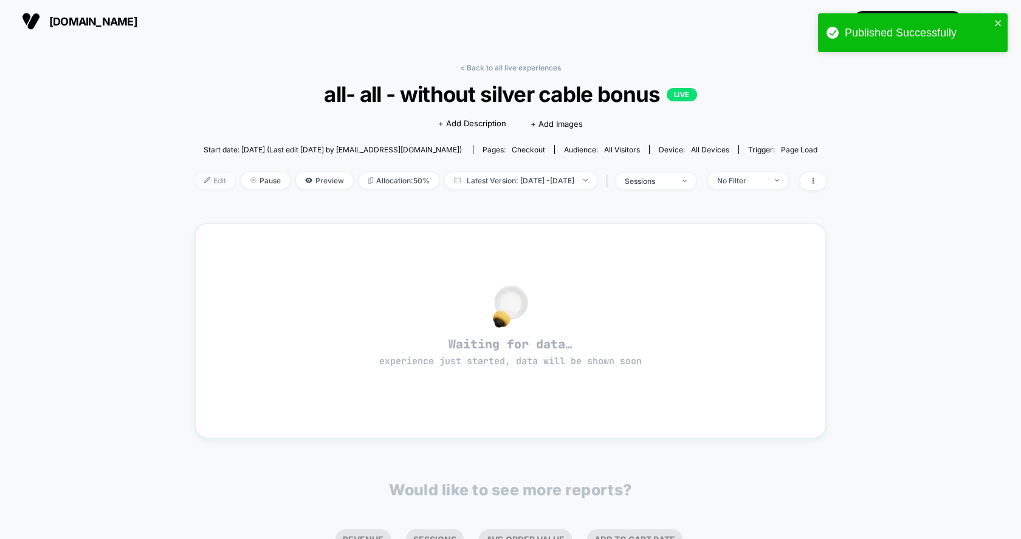
click at [195, 180] on span "Edit" at bounding box center [215, 181] width 40 height 16
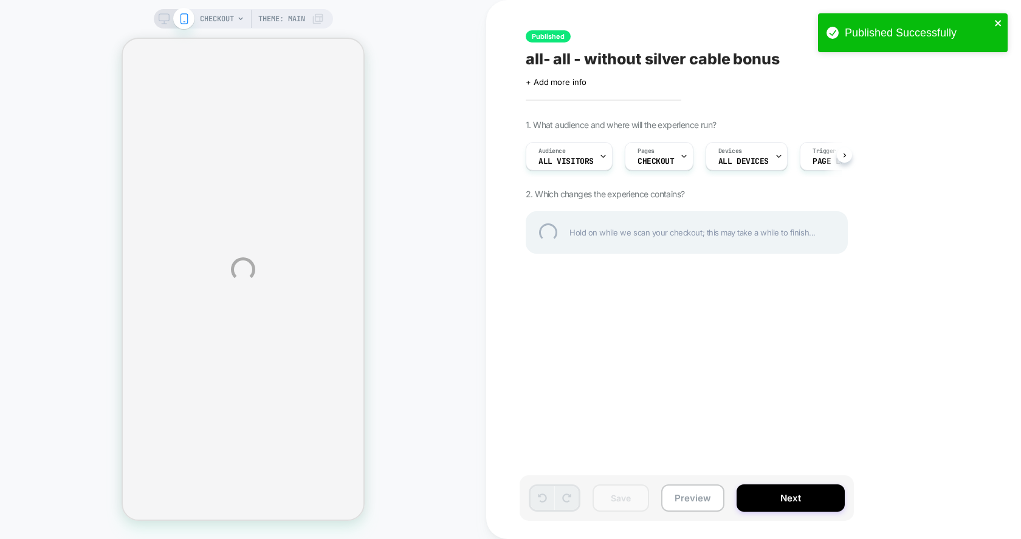
click at [997, 18] on icon "close" at bounding box center [998, 23] width 9 height 10
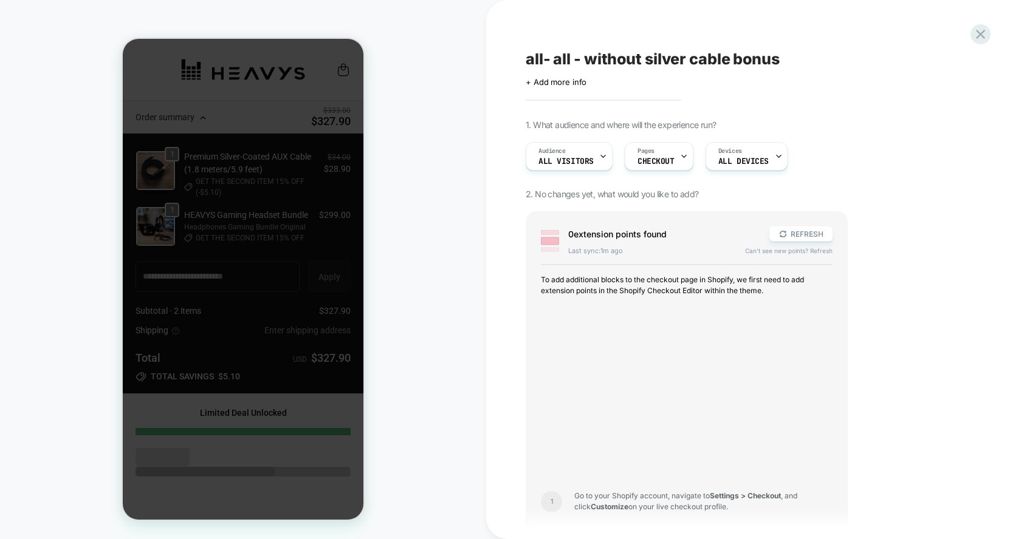
scroll to position [185, 0]
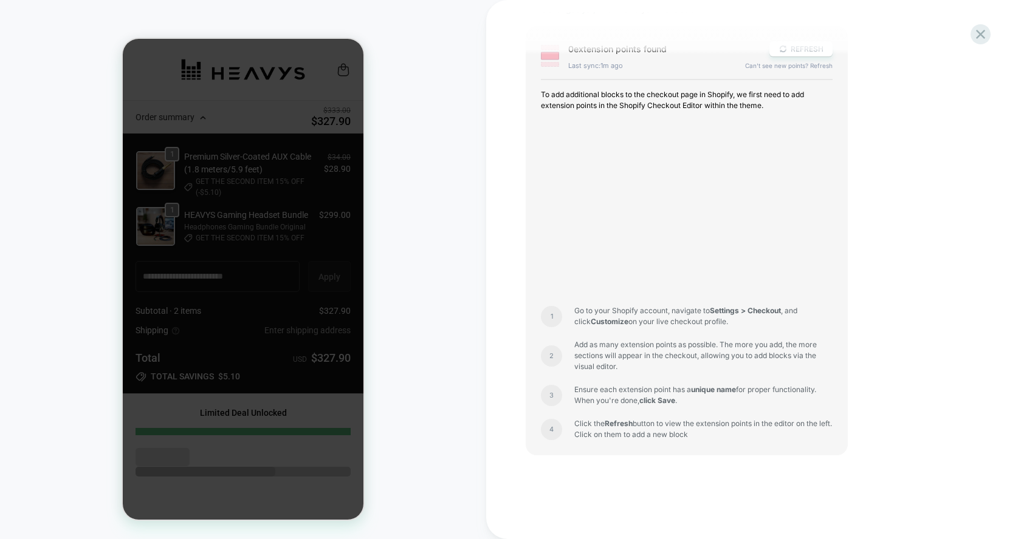
click at [371, 175] on div "CHECKOUT Theme: MAIN" at bounding box center [243, 269] width 486 height 515
click at [983, 26] on div at bounding box center [980, 34] width 25 height 25
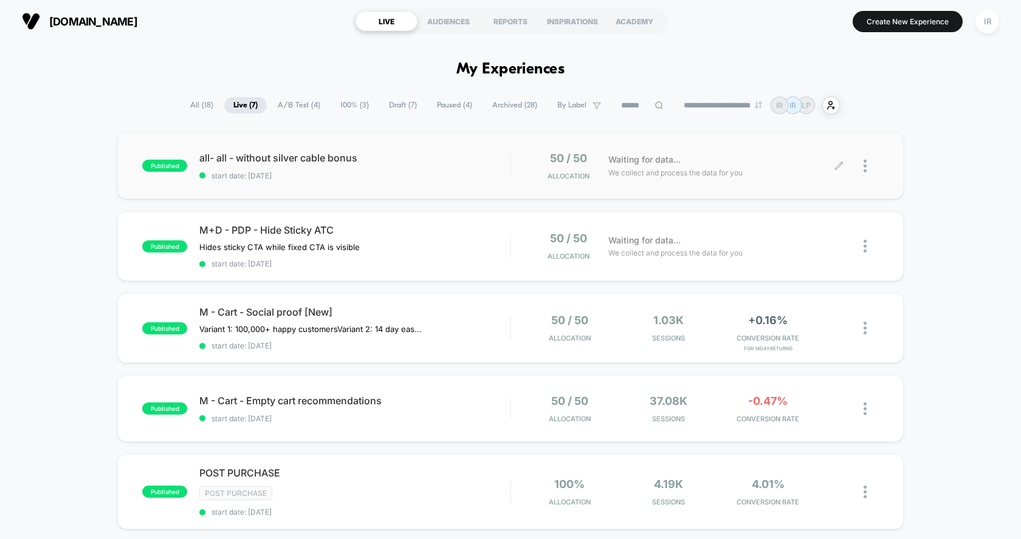
click at [858, 163] on div at bounding box center [858, 166] width 39 height 29
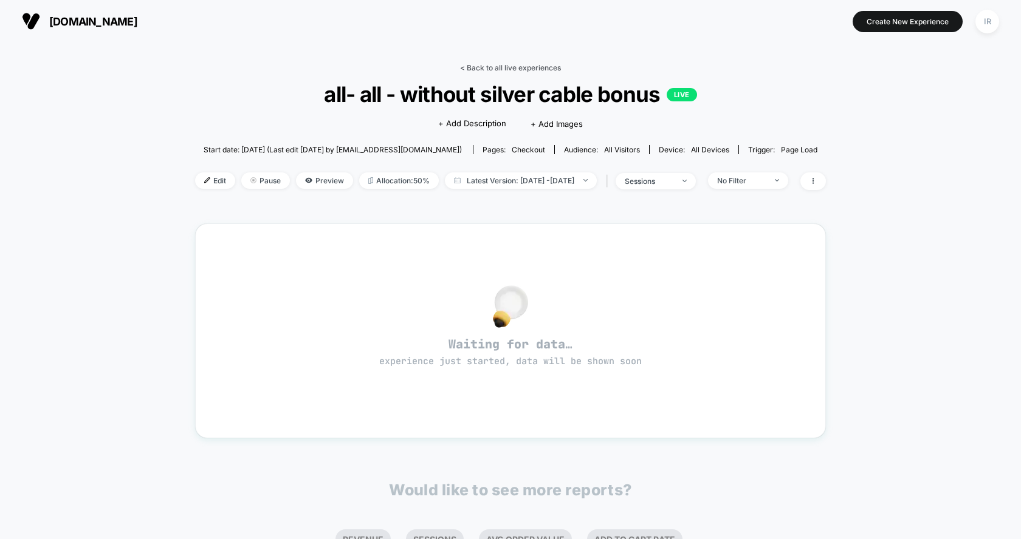
click at [549, 67] on link "< Back to all live experiences" at bounding box center [510, 67] width 101 height 9
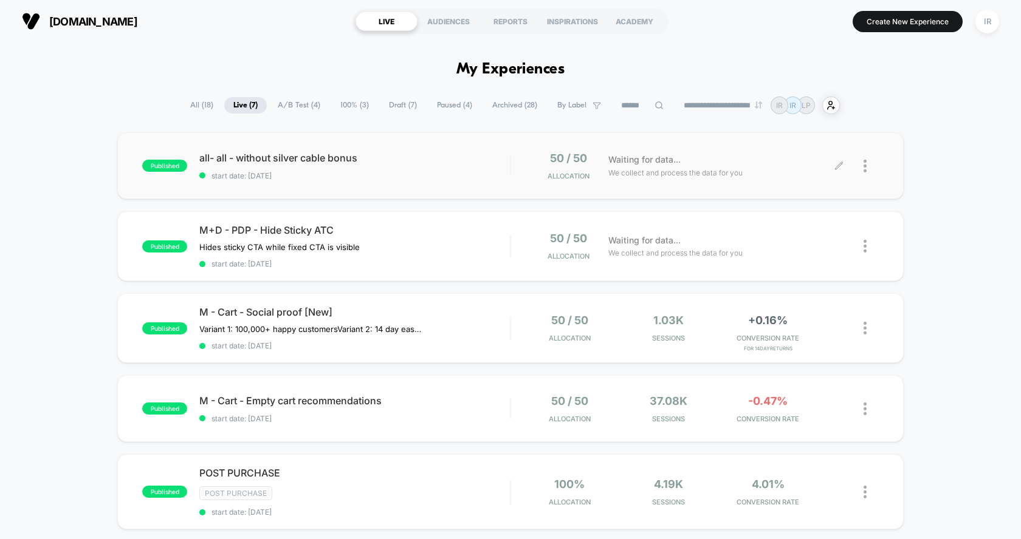
click at [870, 160] on div at bounding box center [870, 166] width 15 height 29
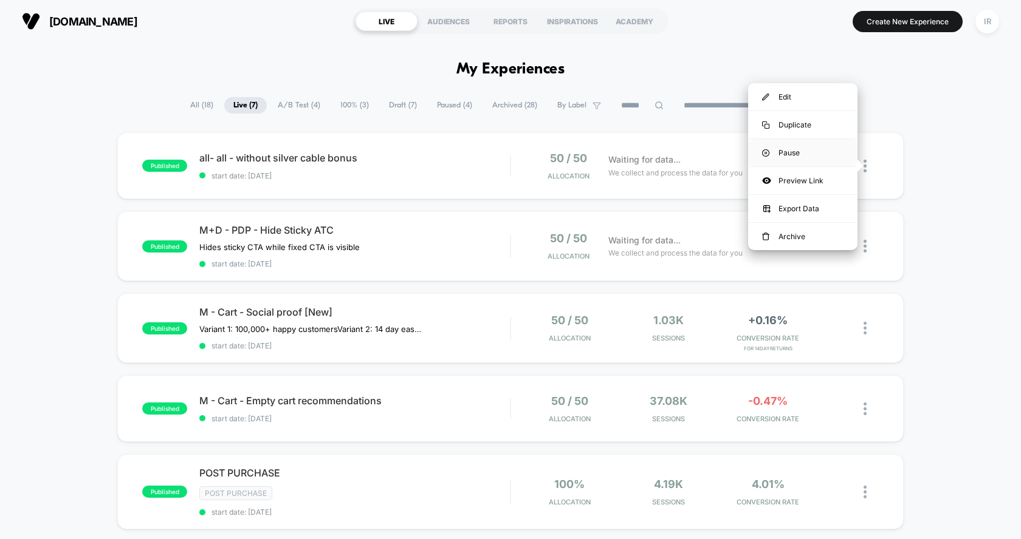
click at [802, 148] on div "Pause" at bounding box center [802, 152] width 109 height 27
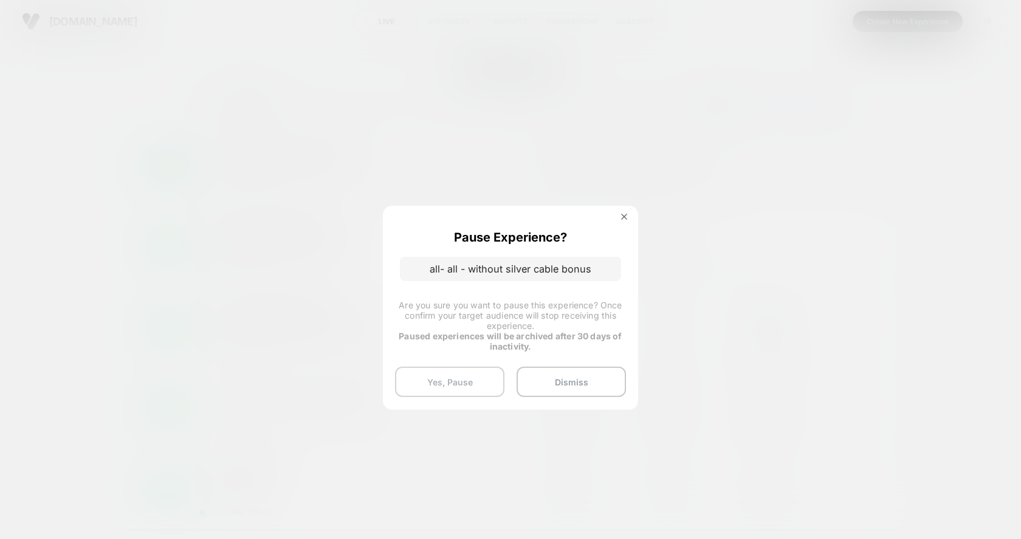
click at [464, 380] on button "Yes, Pause" at bounding box center [449, 382] width 109 height 30
